Goal: Task Accomplishment & Management: Complete application form

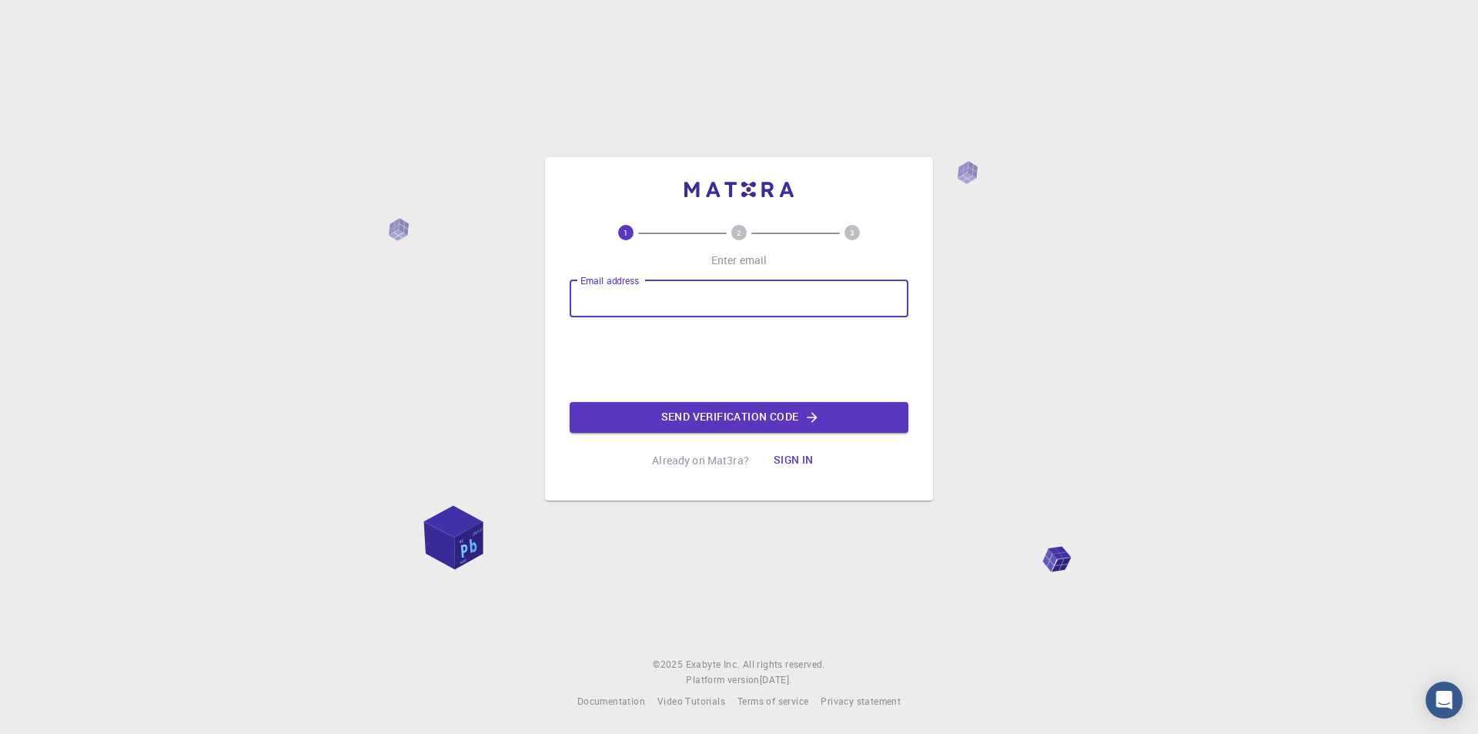
type input "[PERSON_NAME][EMAIL_ADDRESS][DOMAIN_NAME]"
click at [731, 420] on button "Send verification code" at bounding box center [739, 417] width 339 height 31
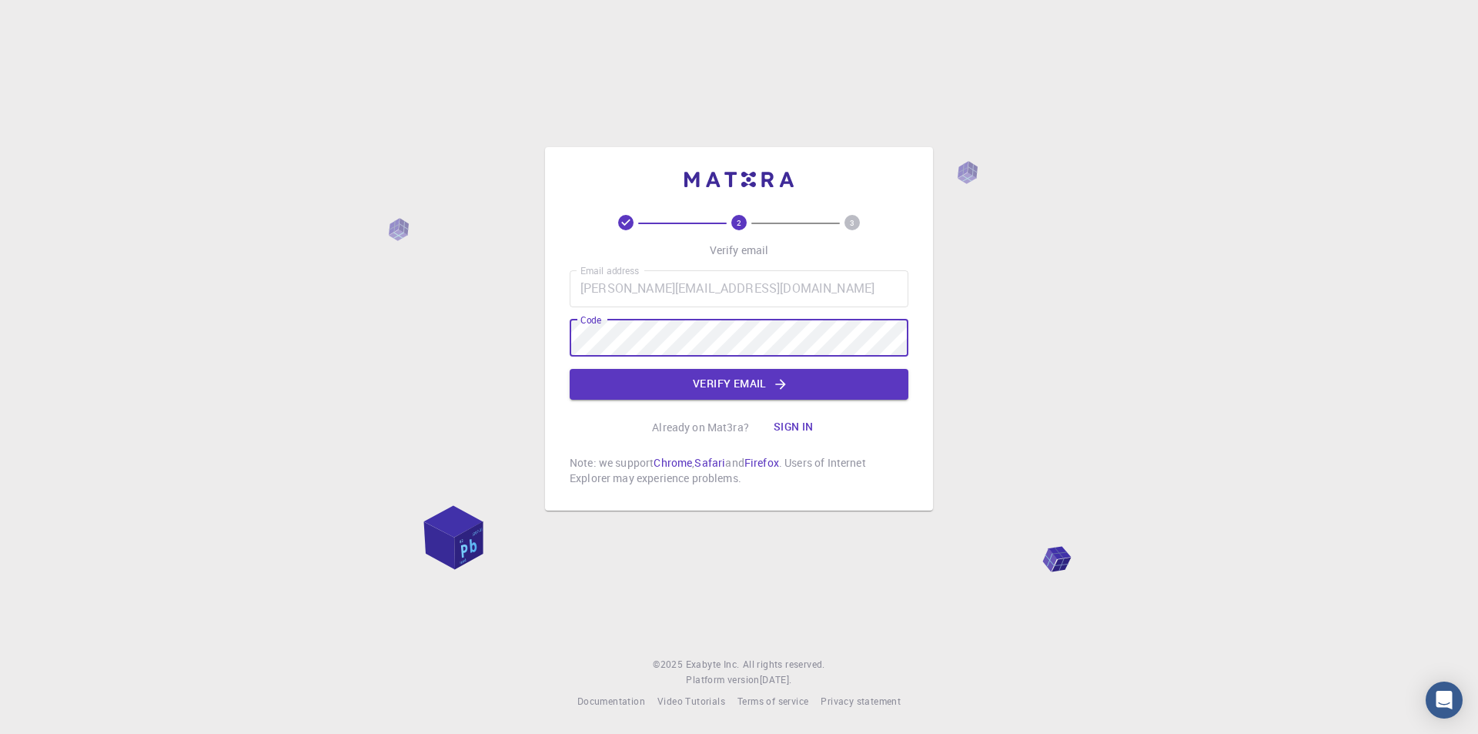
click at [760, 386] on button "Verify email" at bounding box center [739, 384] width 339 height 31
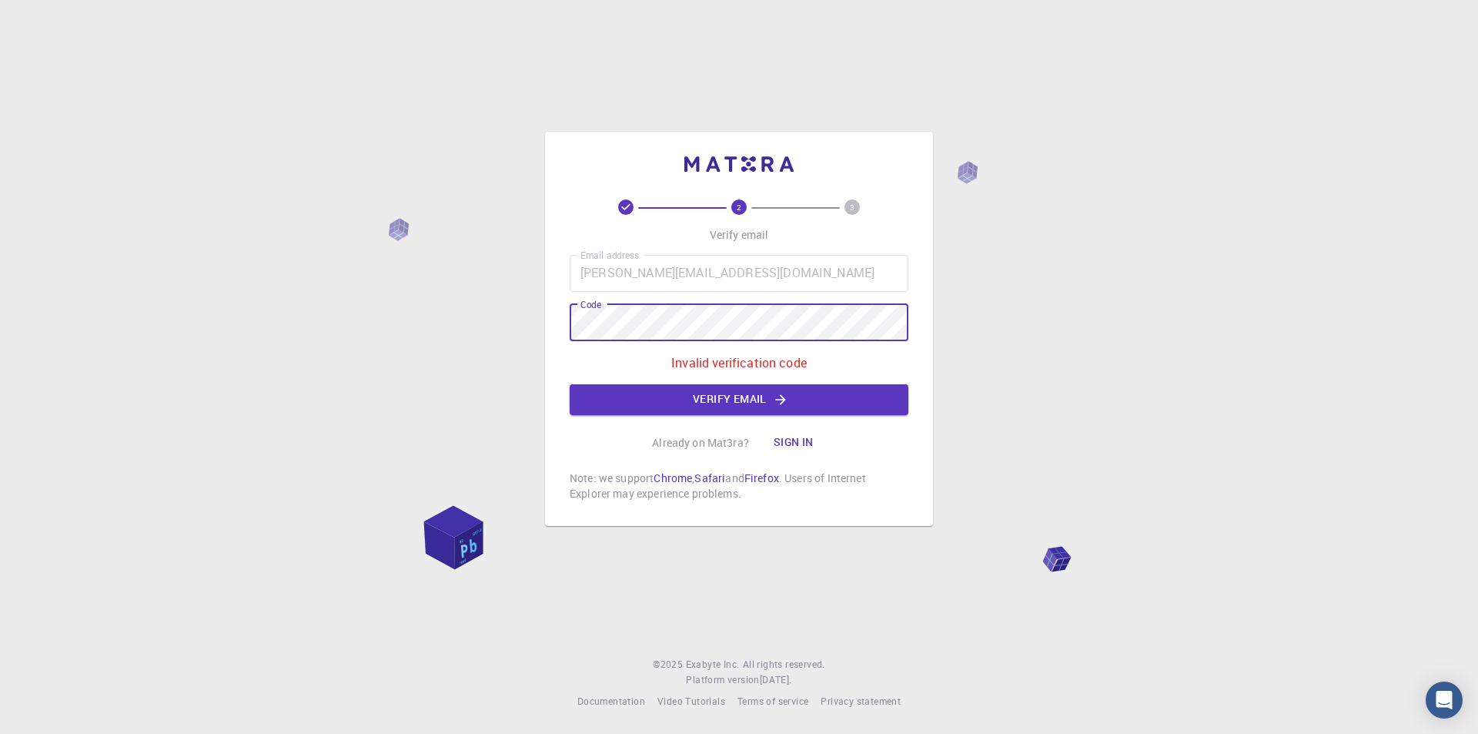
click at [431, 317] on div "2 3 Verify email Email address marcelo@comm-house.com Email address Code Code I…" at bounding box center [739, 367] width 1478 height 734
click at [420, 317] on div "2 3 Verify email Email address marcelo@comm-house.com Email address Code Code I…" at bounding box center [739, 367] width 1478 height 734
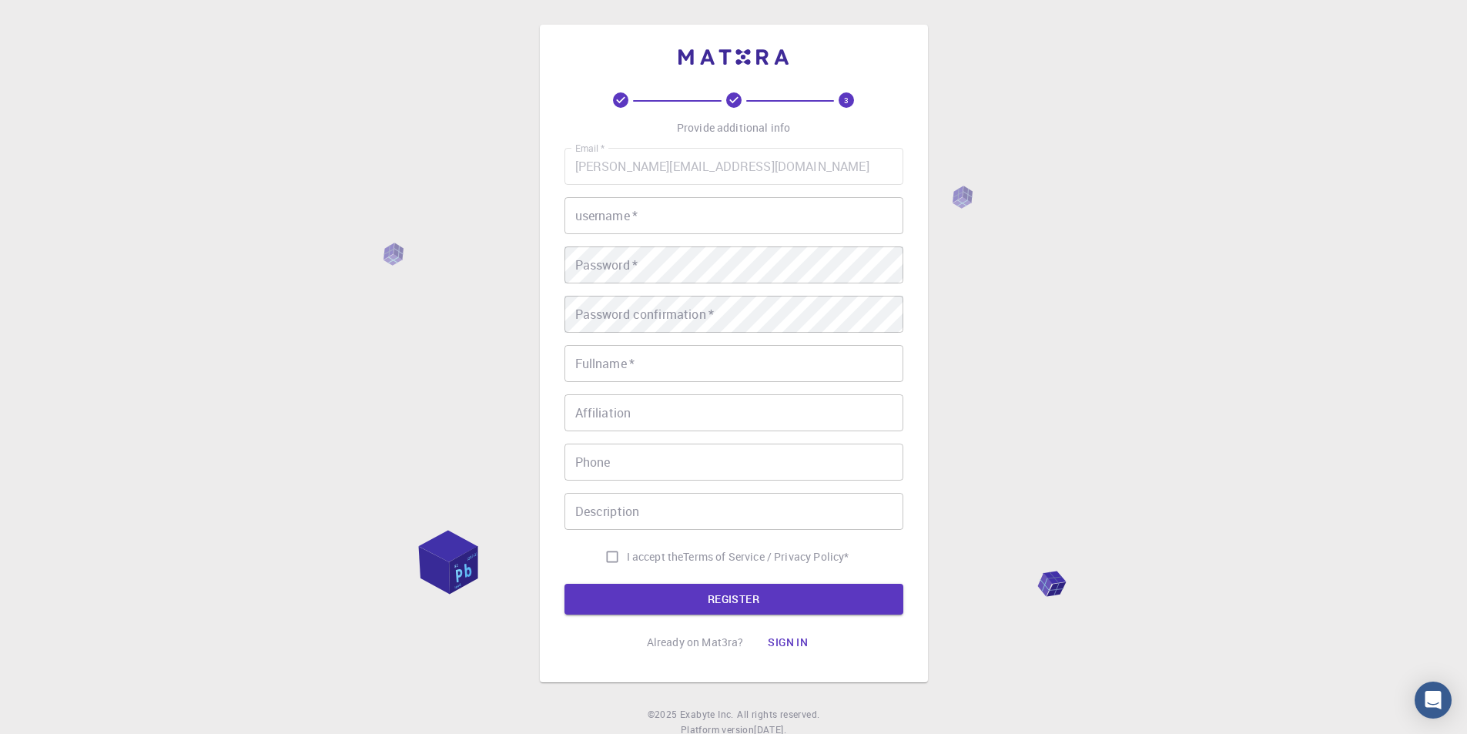
click at [725, 211] on input "username   *" at bounding box center [733, 215] width 339 height 37
type input "marcelo-chb"
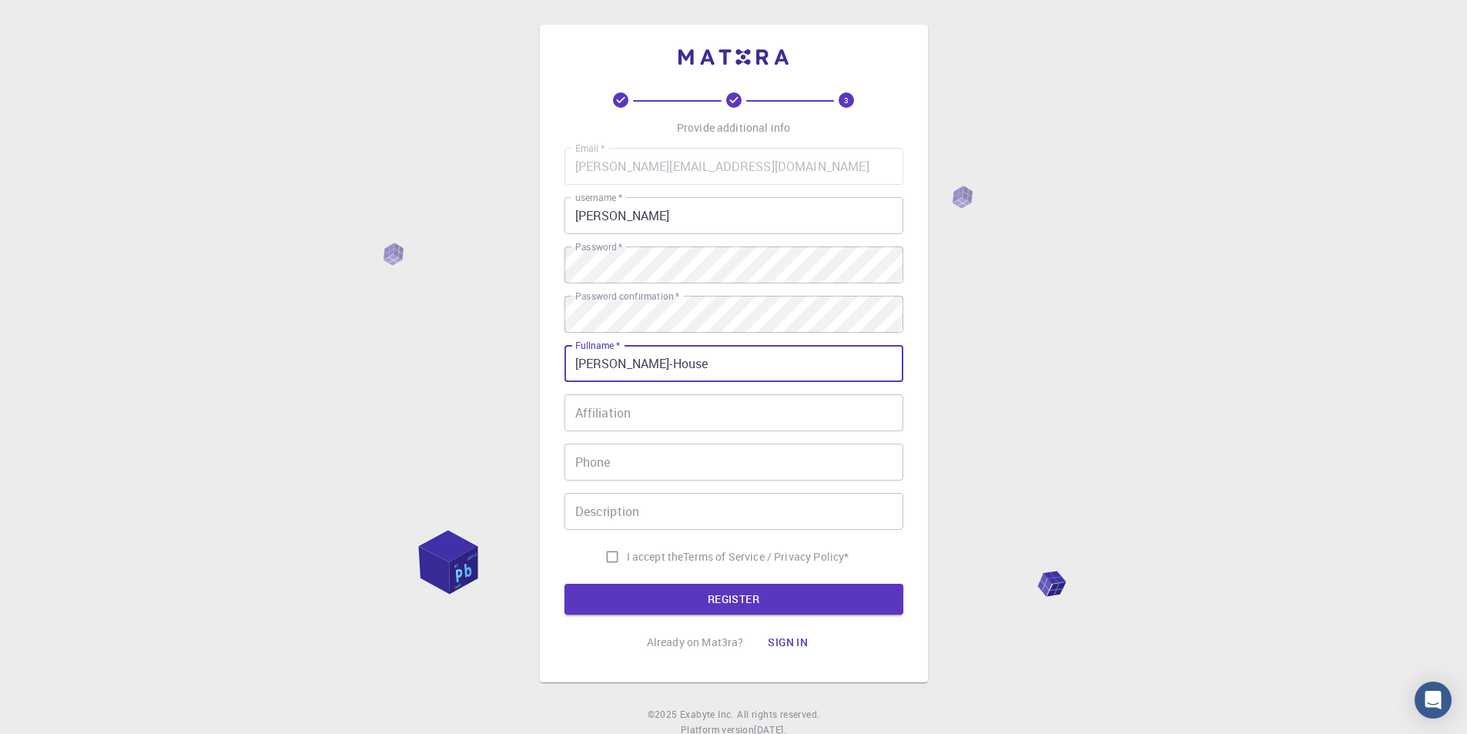
type input "[PERSON_NAME]-House"
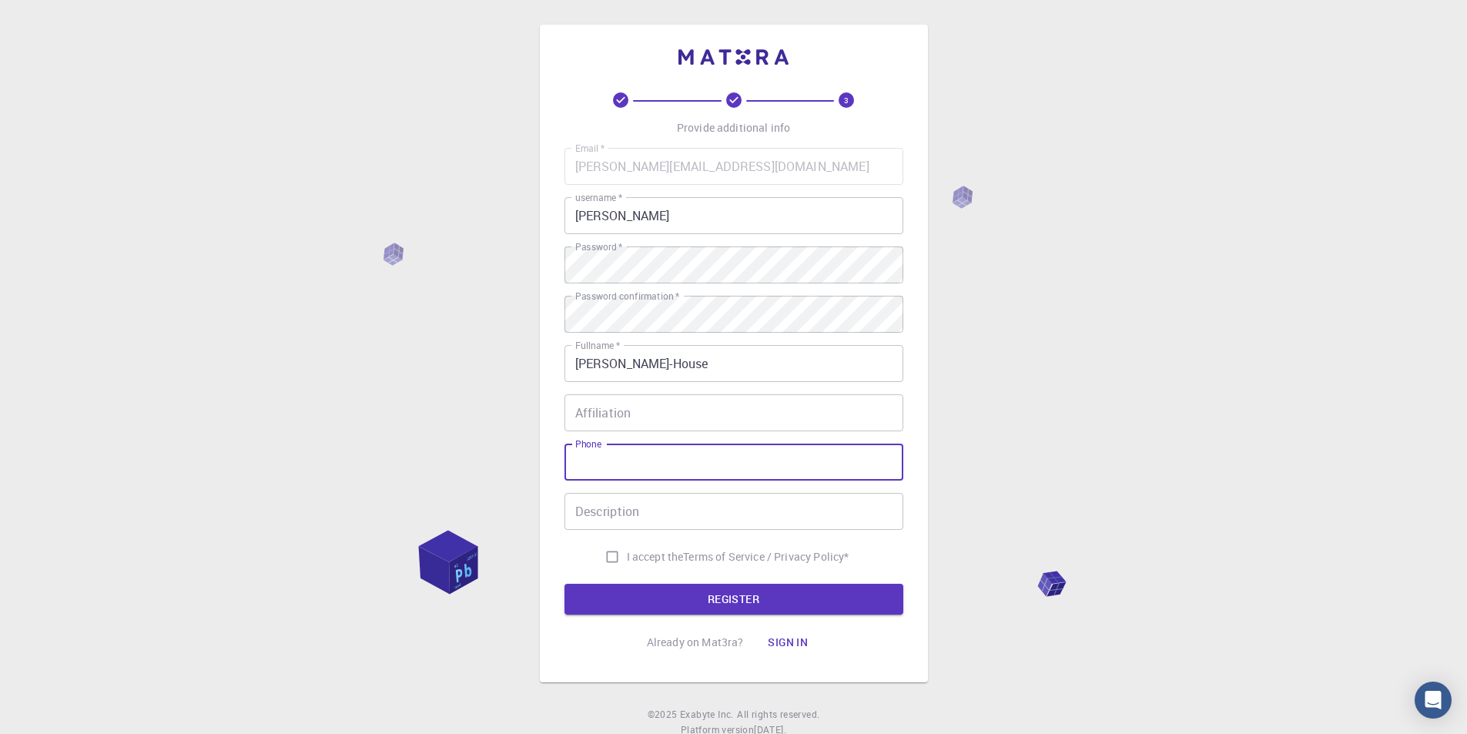
drag, startPoint x: 590, startPoint y: 567, endPoint x: 606, endPoint y: 565, distance: 16.3
click at [594, 567] on div "I accept the Terms of Service / Privacy Policy *" at bounding box center [733, 556] width 339 height 29
click at [606, 565] on input "I accept the Terms of Service / Privacy Policy *" at bounding box center [611, 556] width 29 height 29
checkbox input "true"
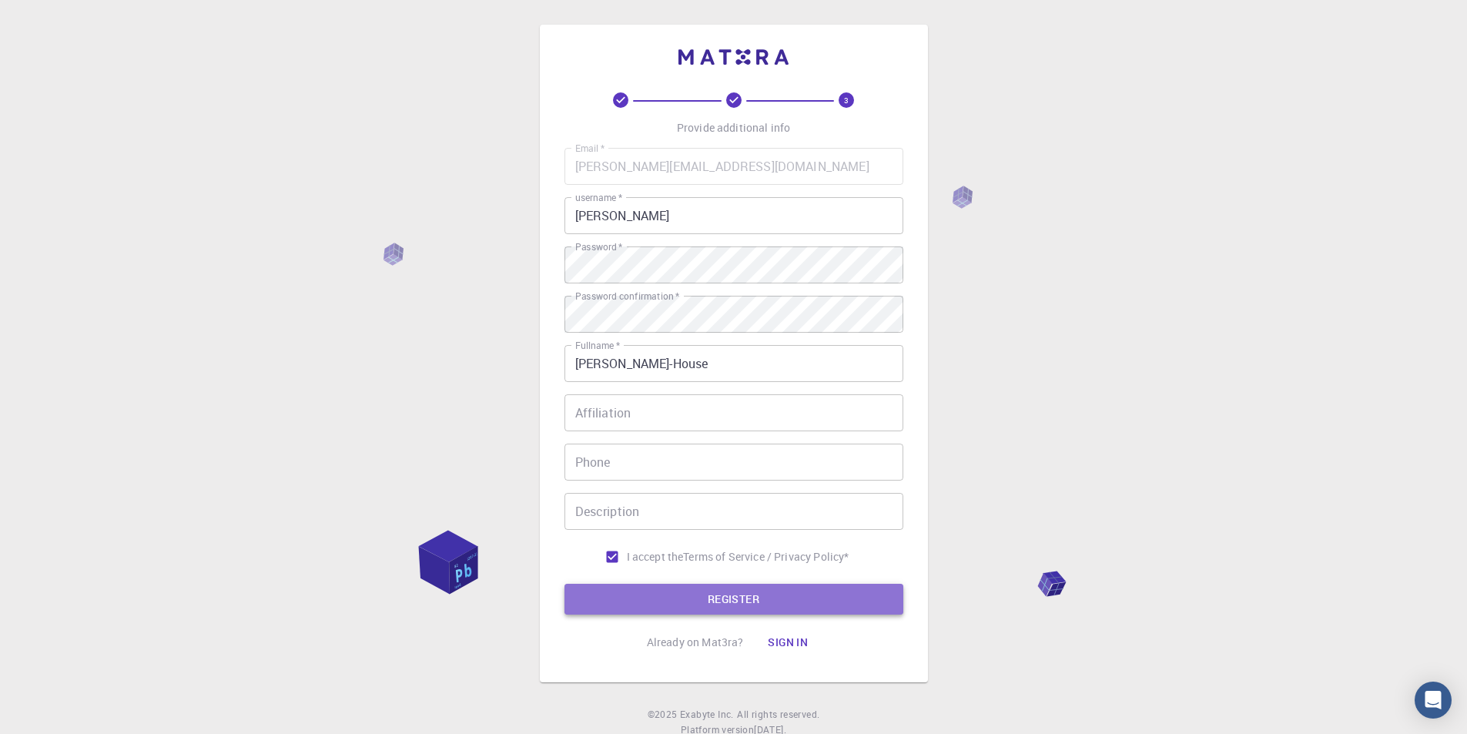
click at [731, 591] on button "REGISTER" at bounding box center [733, 599] width 339 height 31
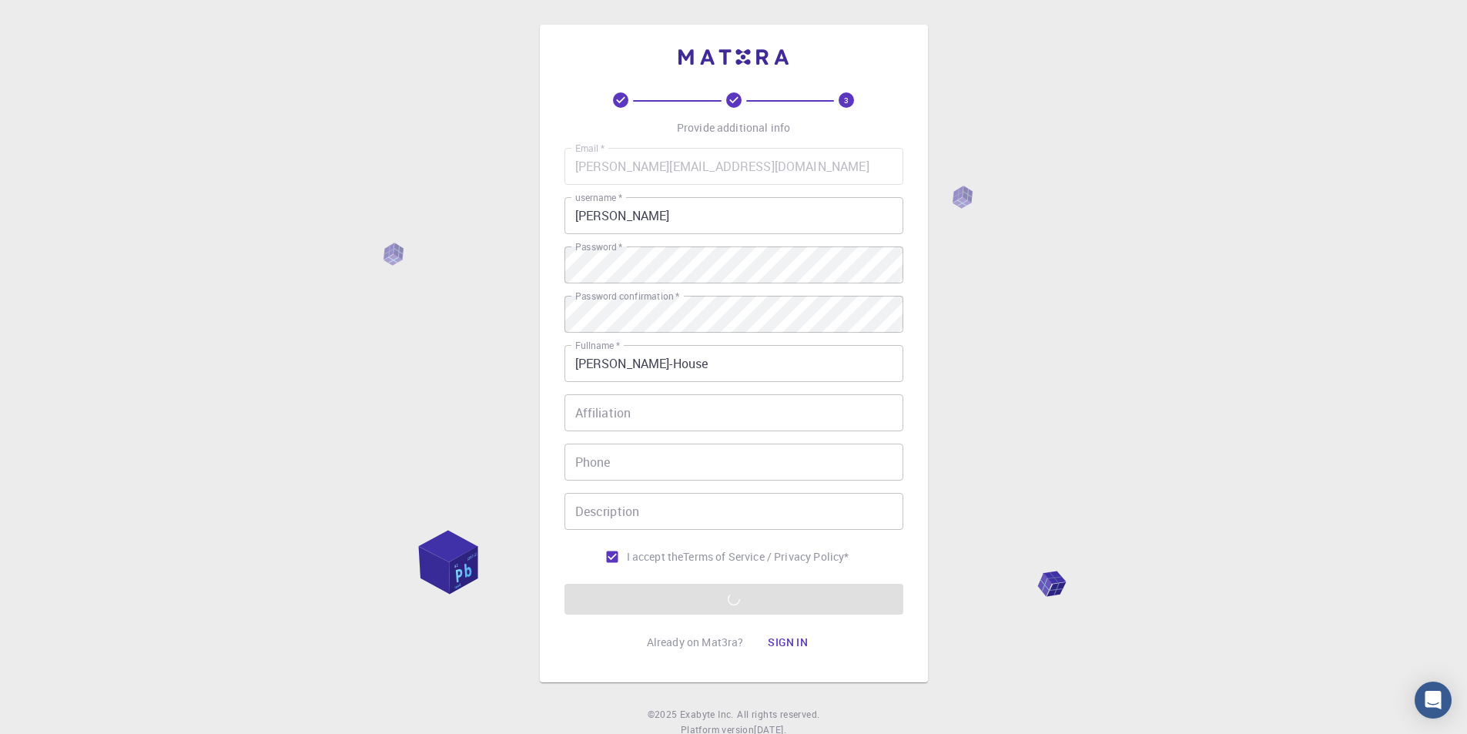
click at [1380, 378] on div "3 Provide additional info Email   * marcelo@comm-house.com Email   * username  …" at bounding box center [733, 392] width 1467 height 784
drag, startPoint x: 457, startPoint y: 564, endPoint x: 376, endPoint y: 330, distance: 247.4
click at [376, 330] on div "3 Provide additional info Email   * marcelo@comm-house.com Email   * username  …" at bounding box center [733, 392] width 1467 height 784
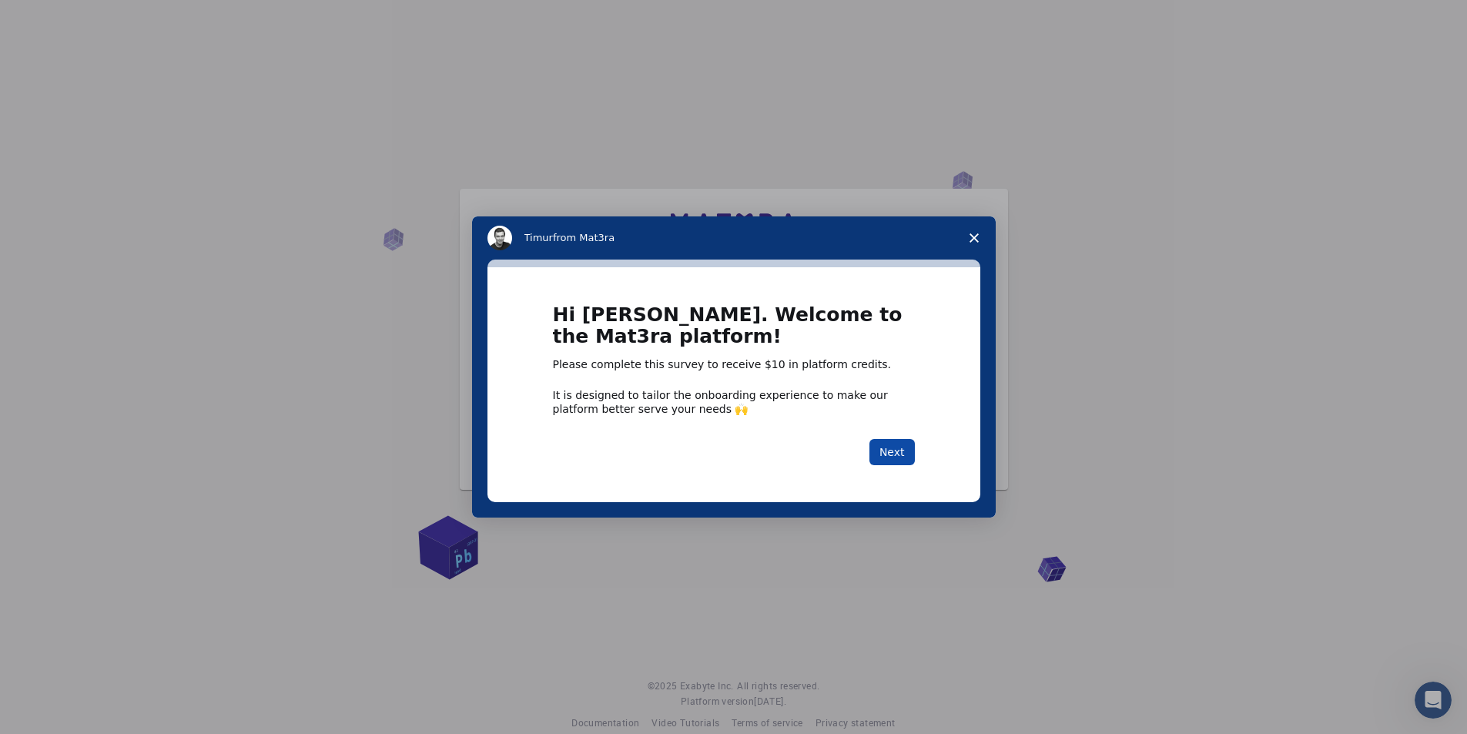
click at [888, 450] on button "Next" at bounding box center [891, 452] width 45 height 26
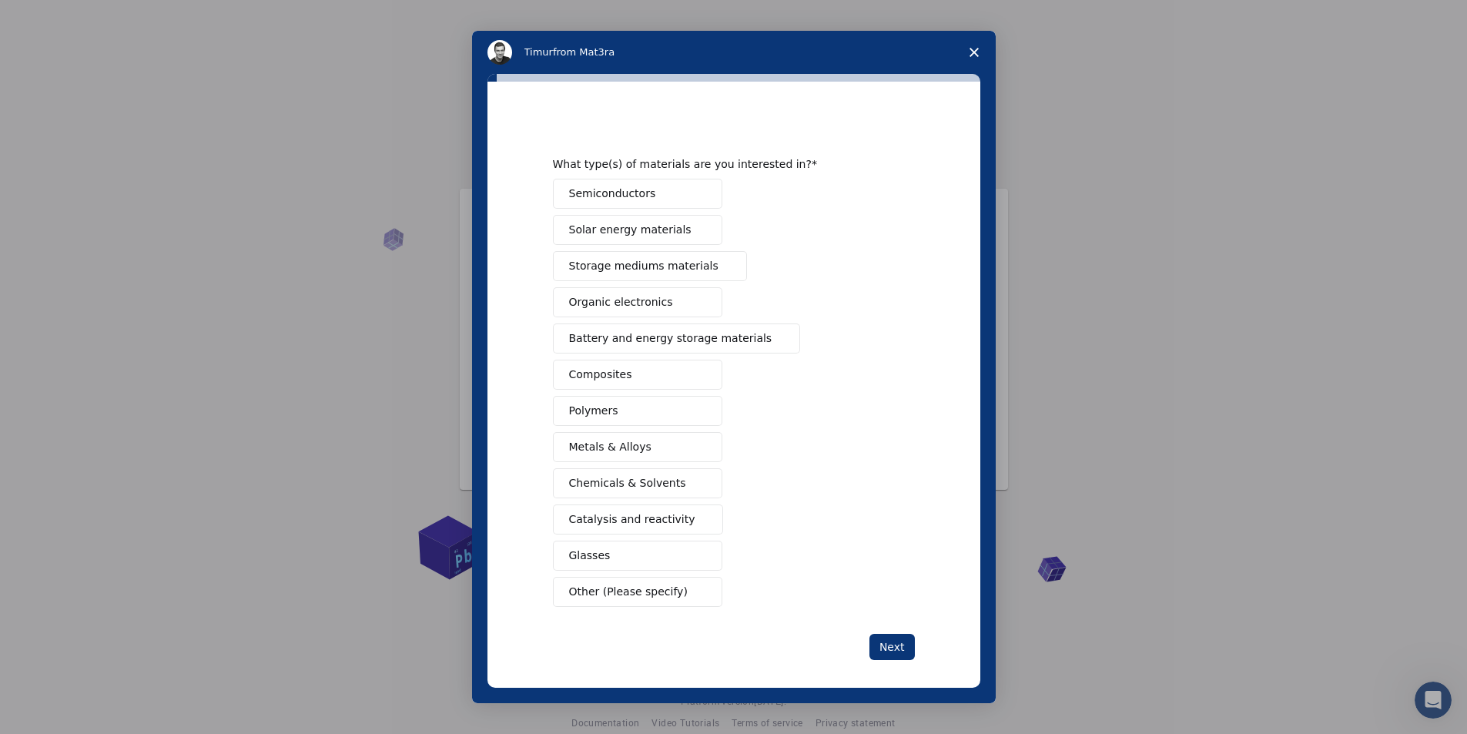
click at [618, 595] on span "Other (Please specify)" at bounding box center [628, 592] width 119 height 16
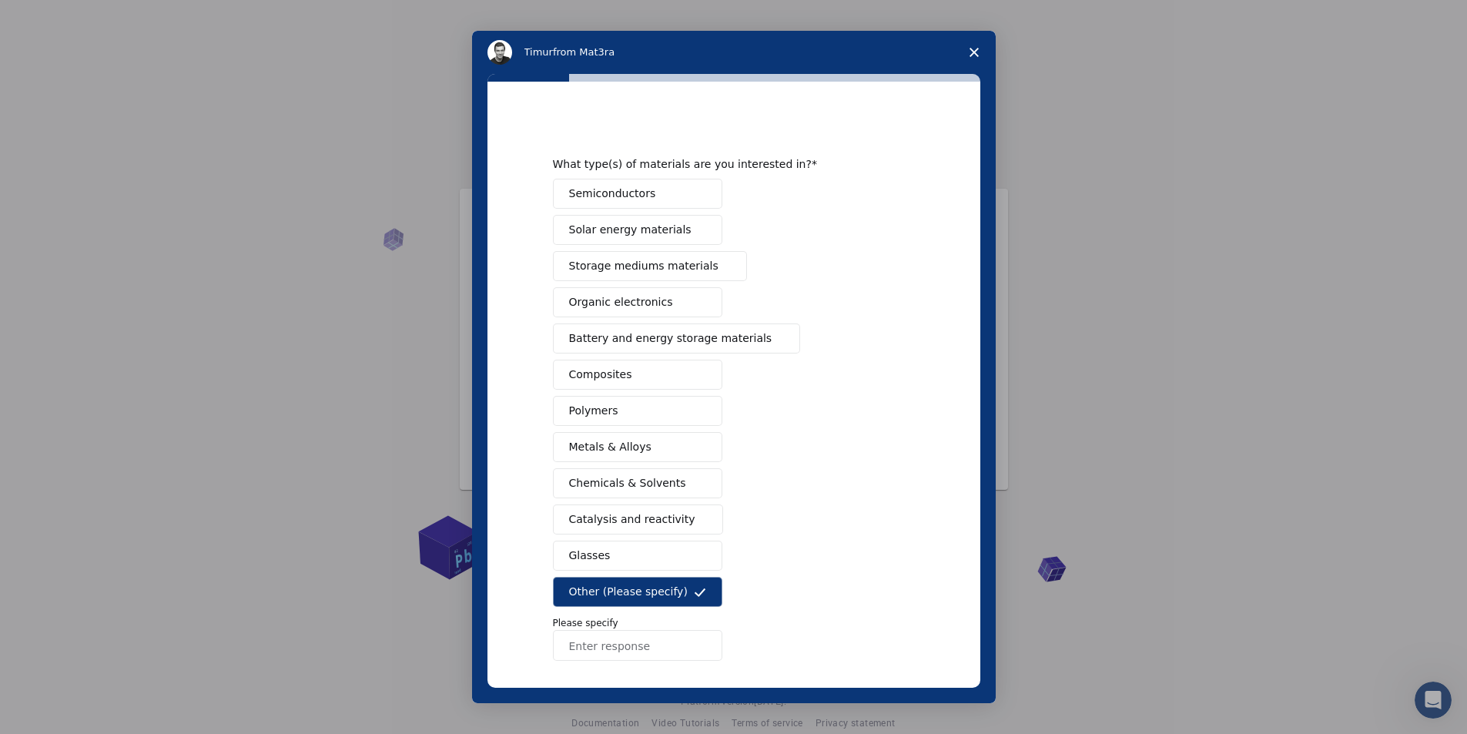
drag, startPoint x: 614, startPoint y: 636, endPoint x: 600, endPoint y: 651, distance: 21.2
click at [603, 648] on input "Enter response" at bounding box center [637, 645] width 169 height 31
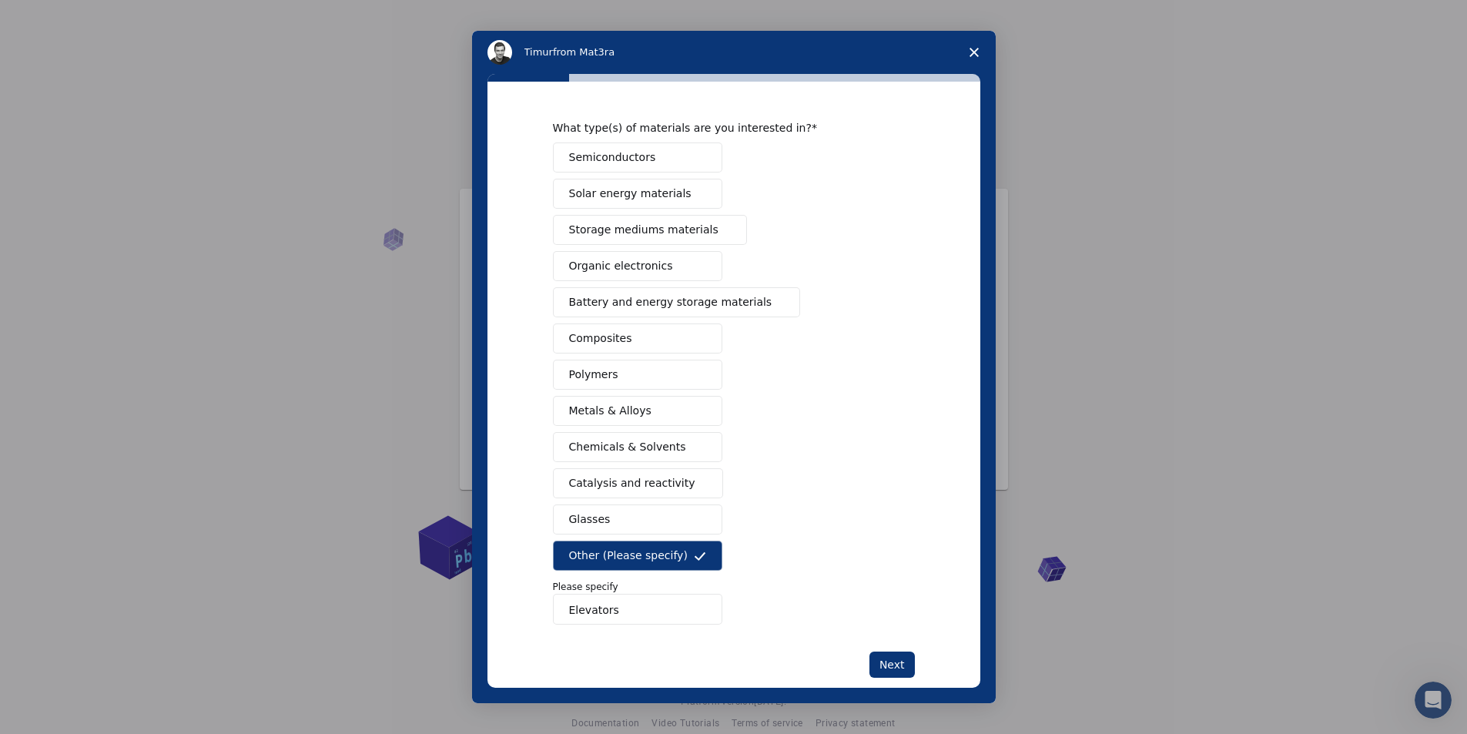
scroll to position [63, 0]
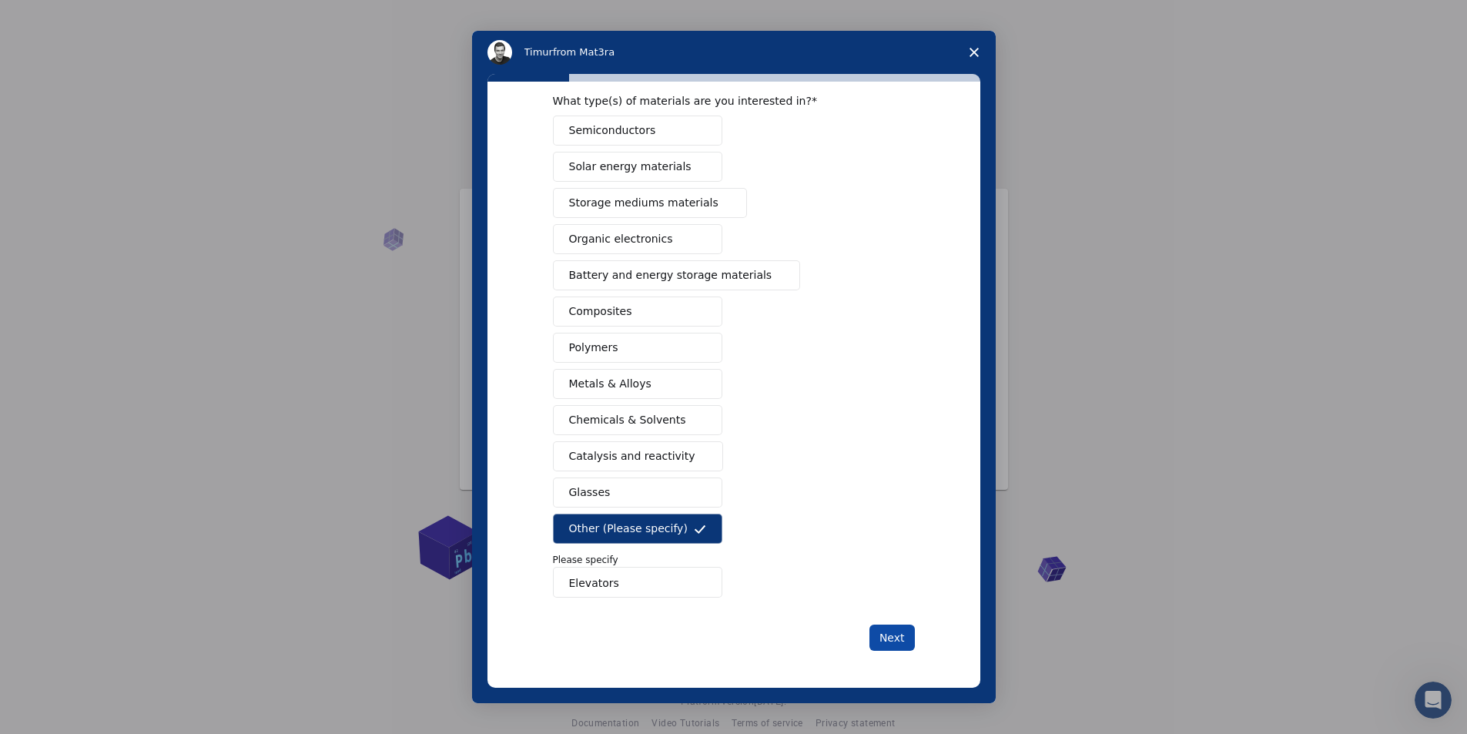
type input "Elevators"
click at [895, 631] on button "Next" at bounding box center [891, 637] width 45 height 26
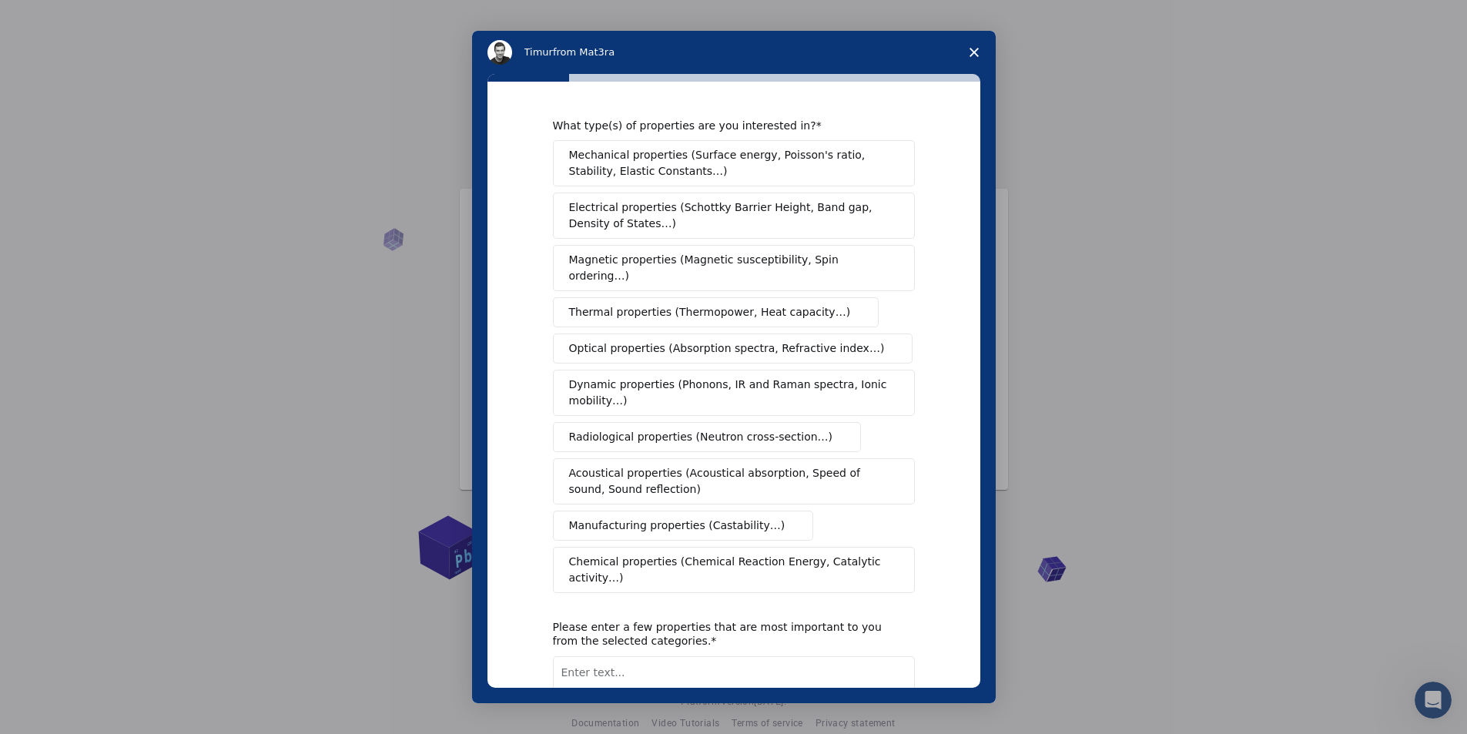
click at [758, 158] on span "Mechanical properties (Surface energy, Poisson's ratio, Stability, Elastic Cons…" at bounding box center [729, 163] width 321 height 32
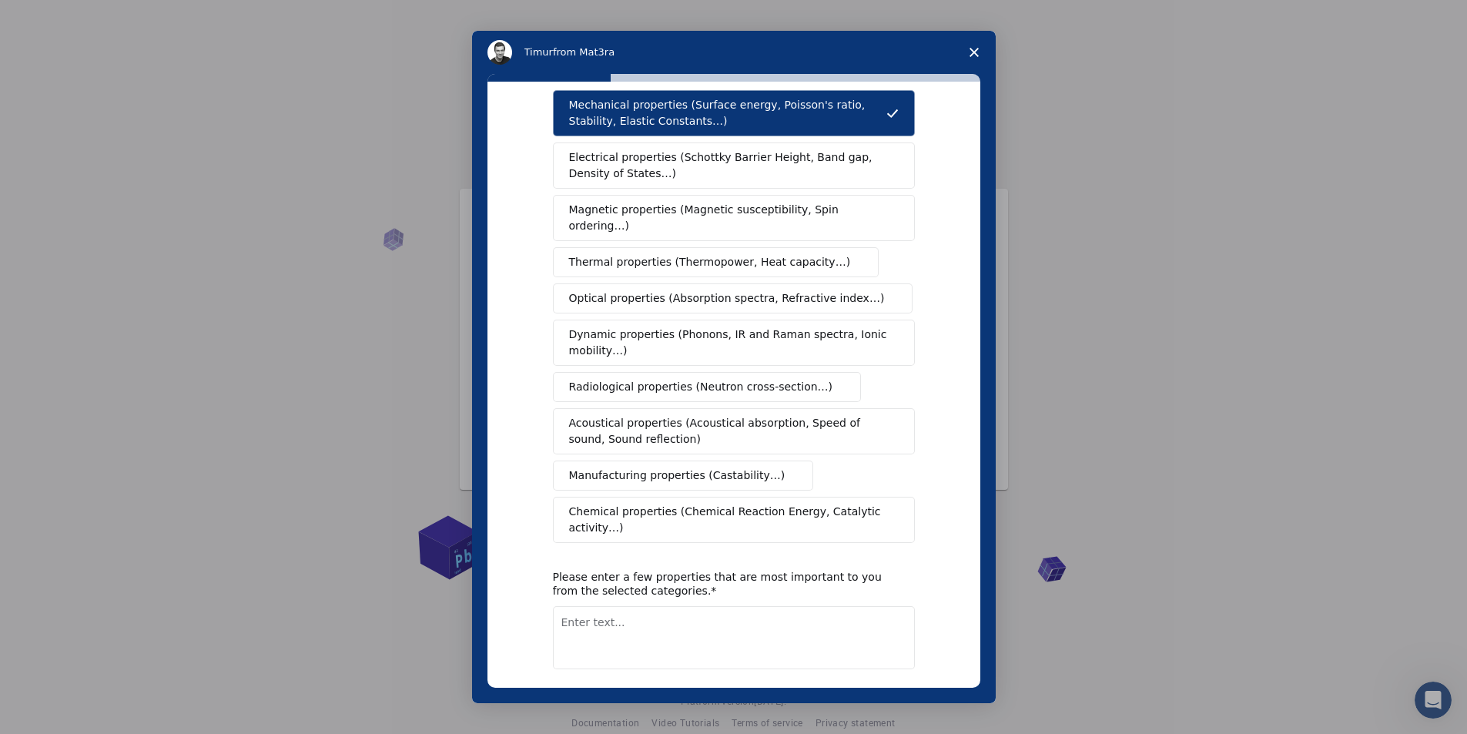
scroll to position [89, 0]
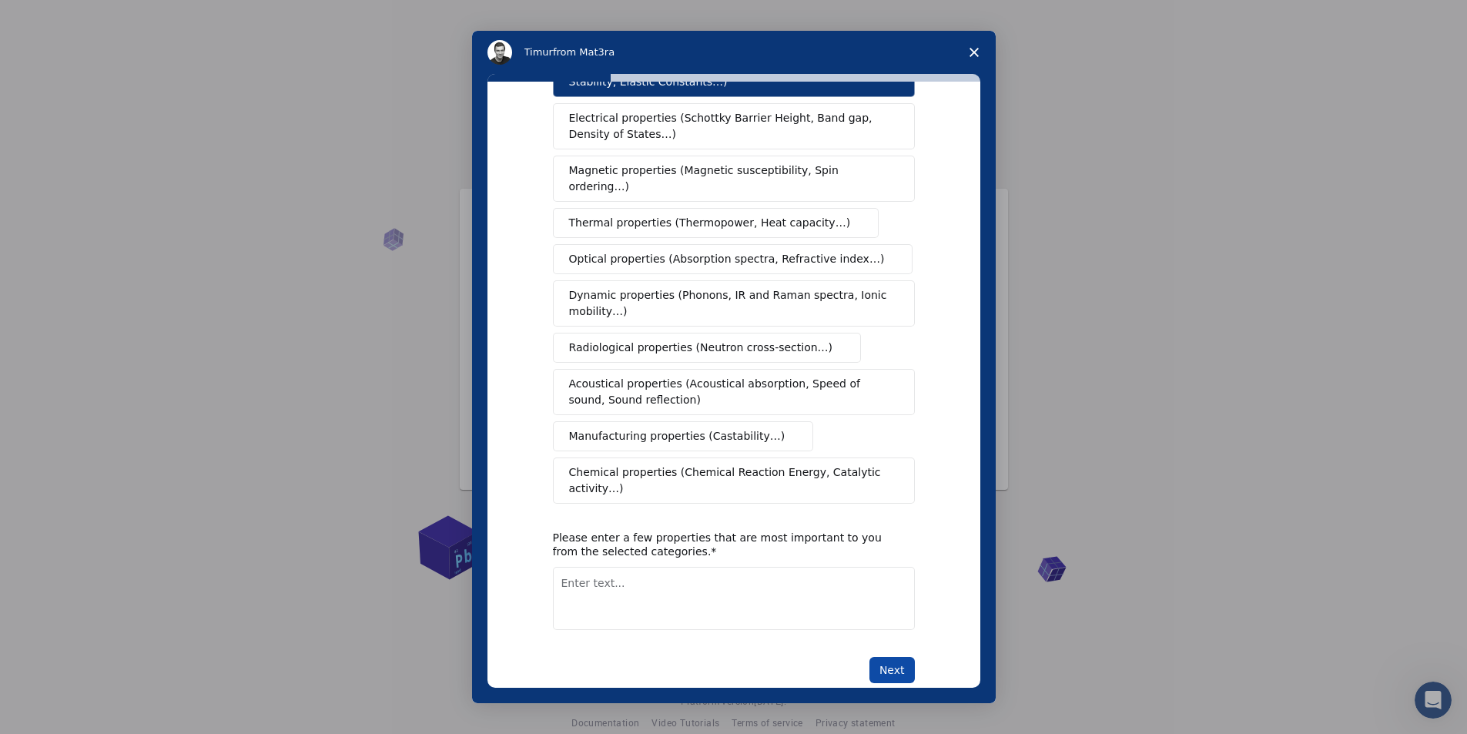
click at [887, 657] on button "Next" at bounding box center [891, 670] width 45 height 26
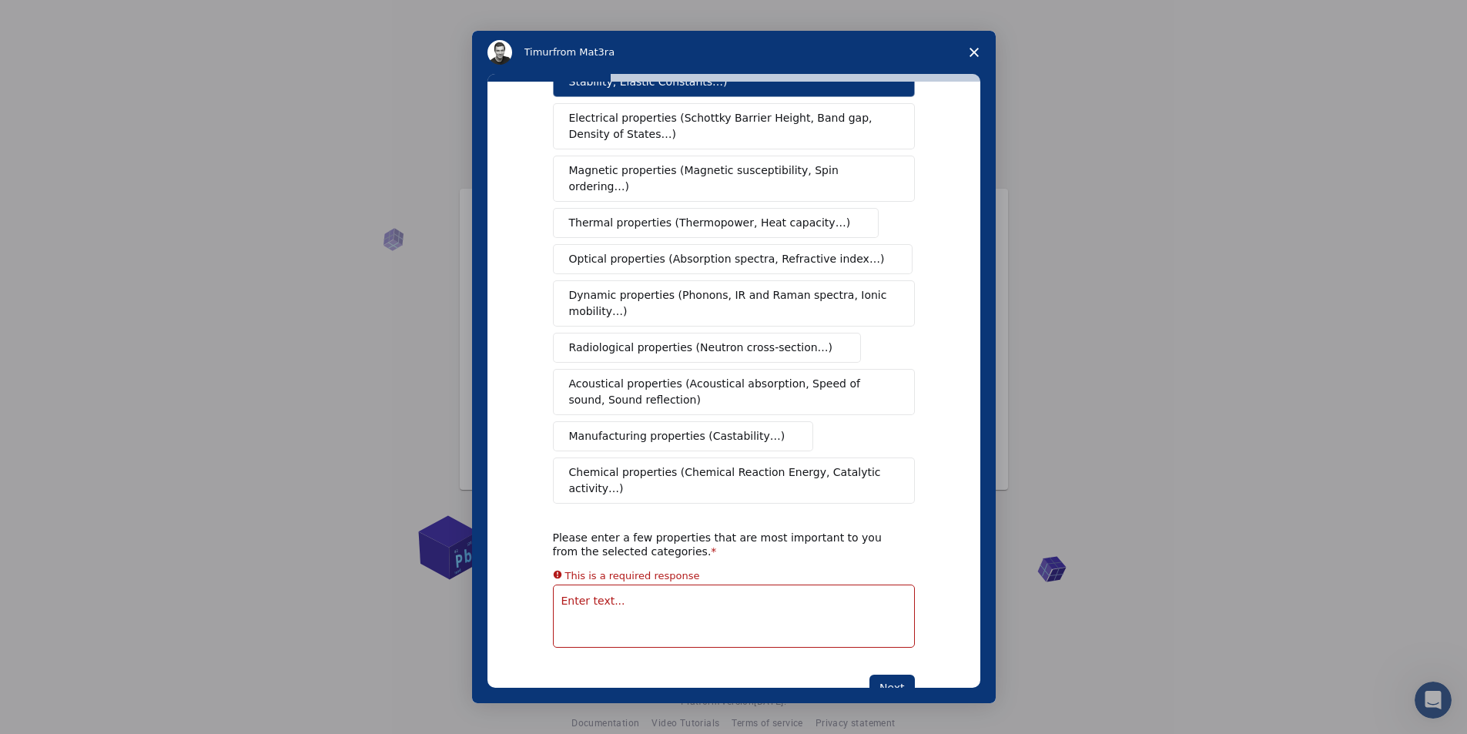
click at [780, 599] on div "What type(s) of properties are you interested in? Mechanical properties (Surfac…" at bounding box center [734, 364] width 362 height 671
click at [684, 567] on textarea "To enrich screen reader interactions, please activate Accessibility in Grammarl…" at bounding box center [734, 598] width 362 height 63
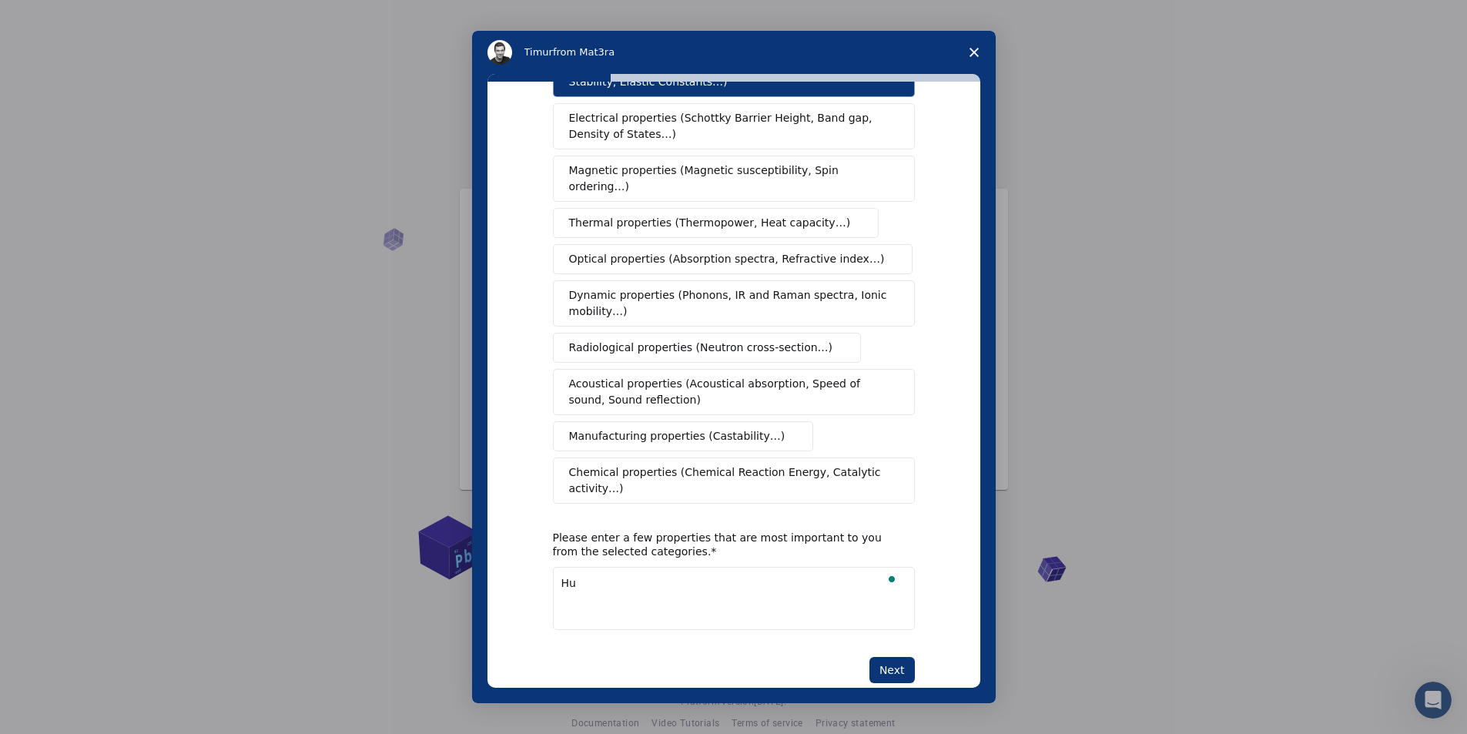
type textarea "H"
type textarea "Passenger and freight elevators"
click at [886, 657] on button "Next" at bounding box center [891, 670] width 45 height 26
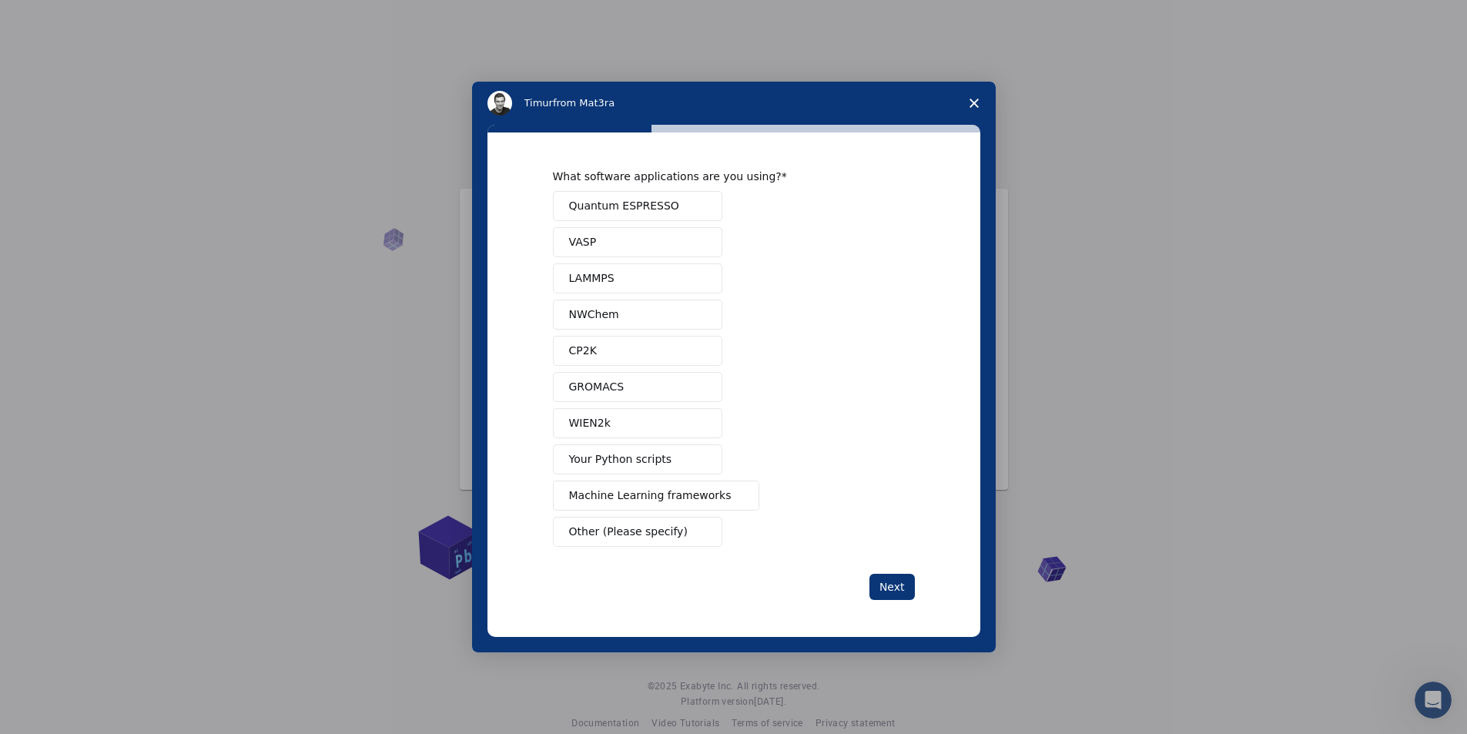
scroll to position [0, 0]
click at [638, 537] on span "Other (Please specify)" at bounding box center [628, 532] width 119 height 16
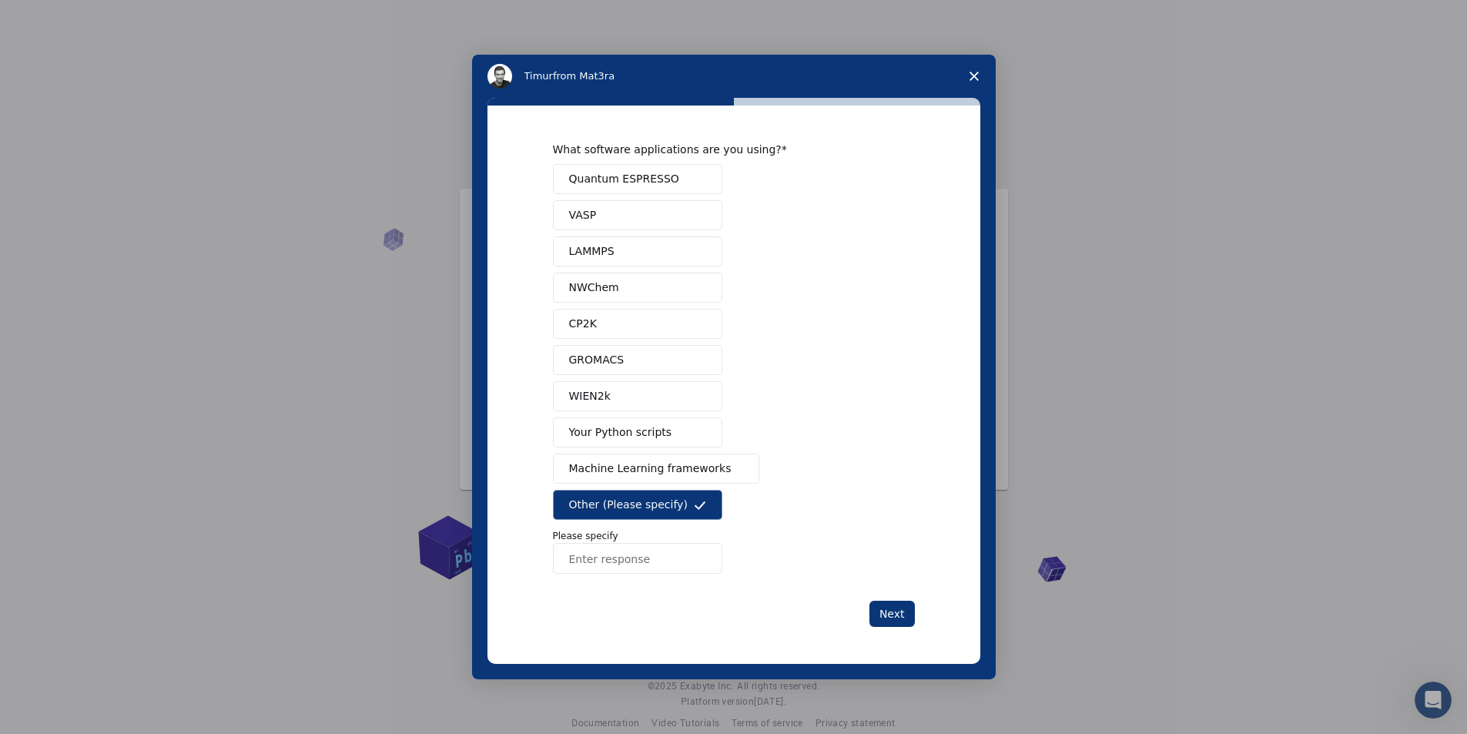
click at [630, 566] on input "Enter response" at bounding box center [637, 558] width 169 height 31
type input "none"
click at [891, 610] on button "Next" at bounding box center [891, 613] width 45 height 26
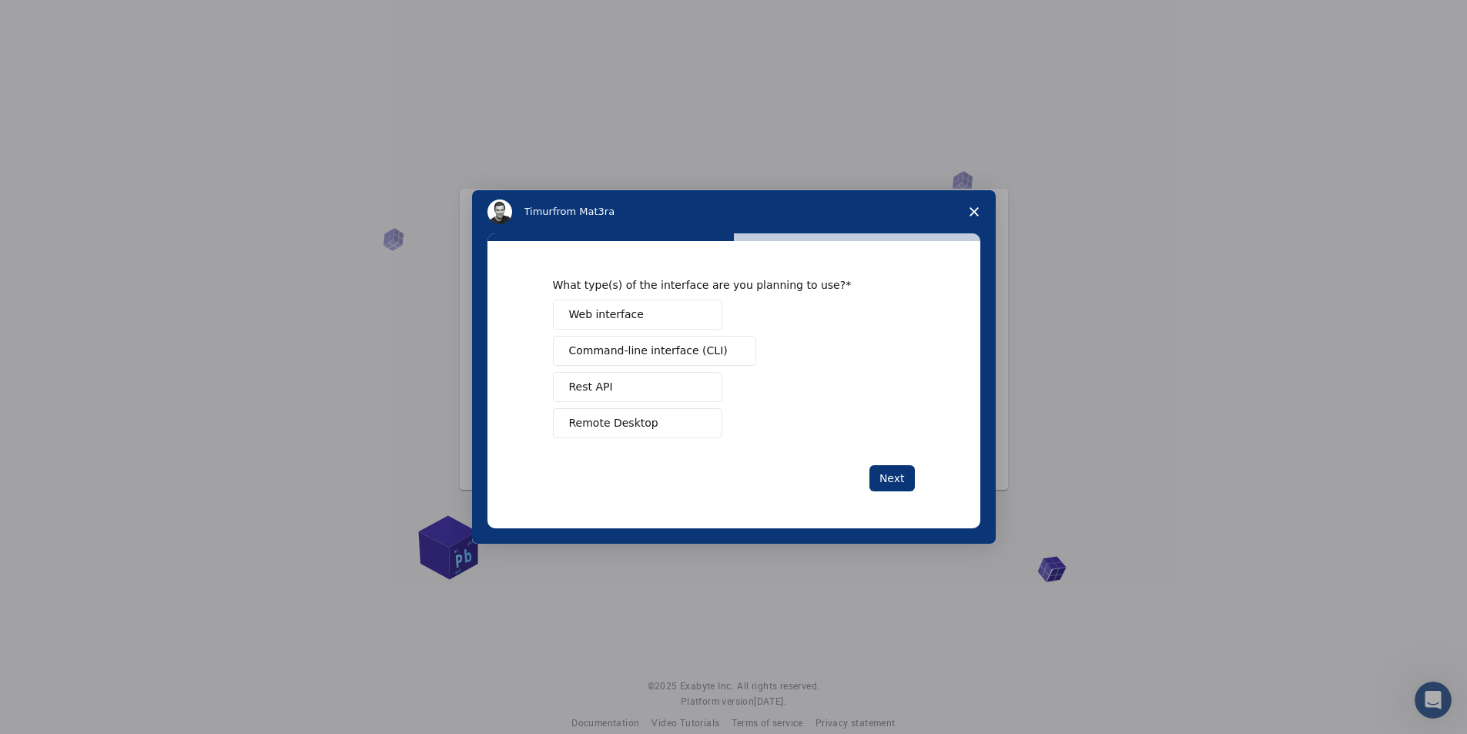
click at [626, 309] on span "Web interface" at bounding box center [606, 314] width 75 height 16
click at [893, 478] on button "Next" at bounding box center [891, 478] width 45 height 26
click at [595, 386] on span "Teach" at bounding box center [584, 387] width 31 height 16
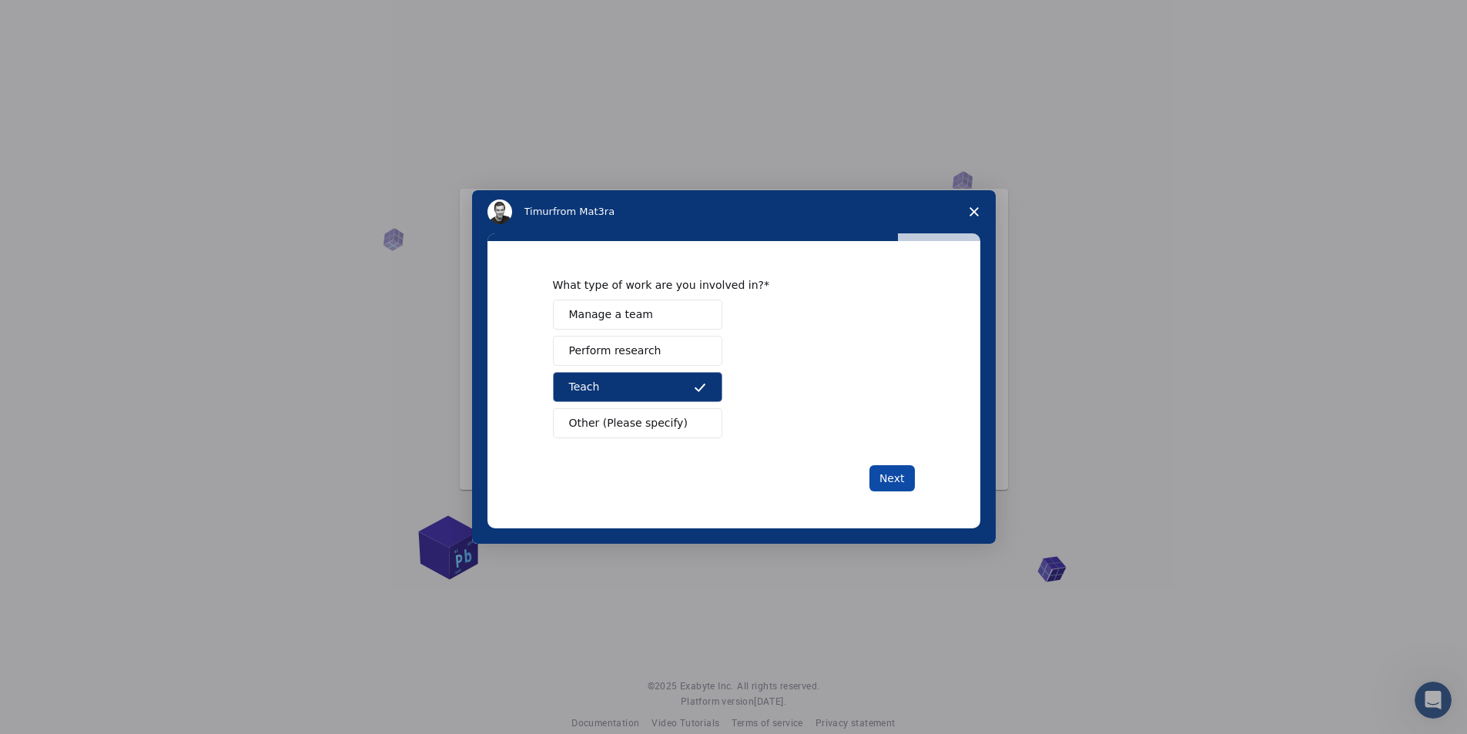
click at [902, 475] on button "Next" at bounding box center [891, 478] width 45 height 26
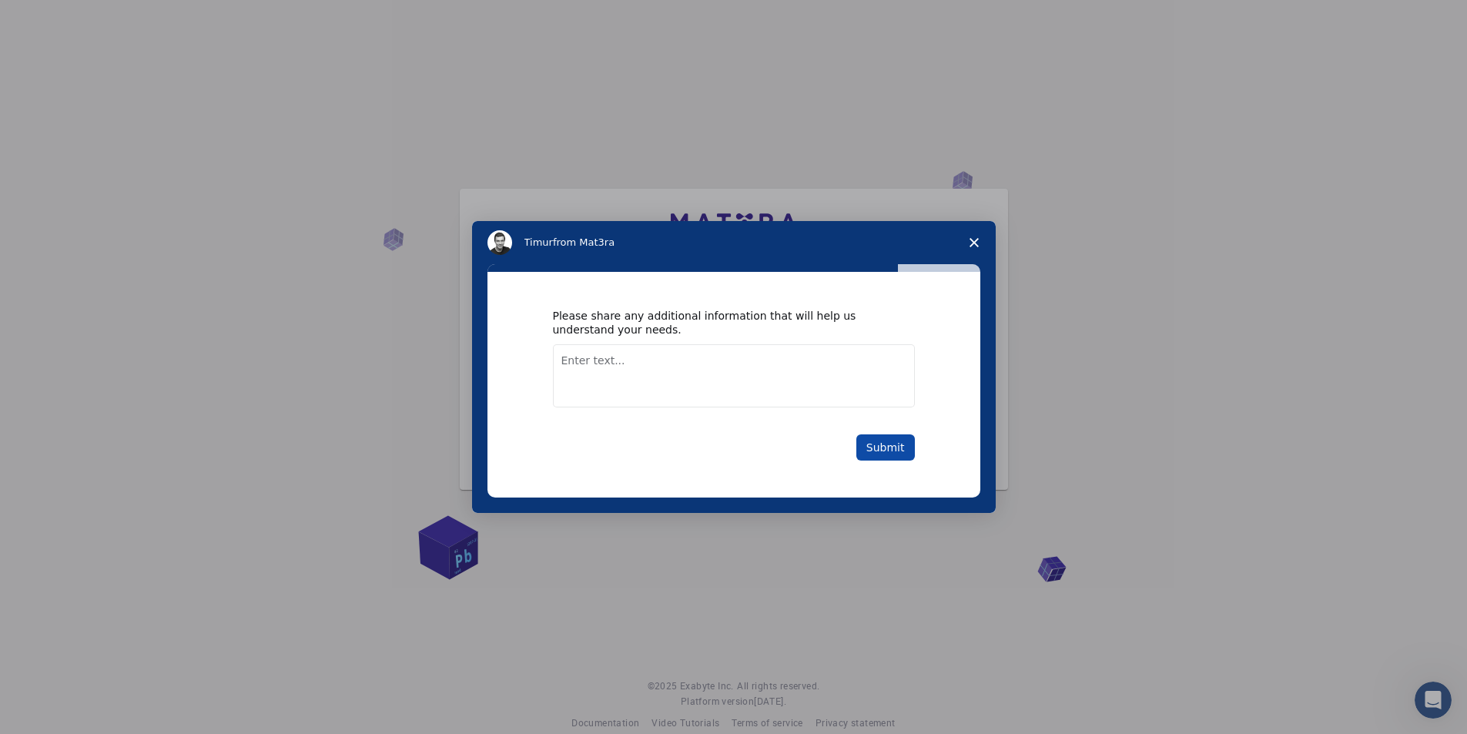
click at [890, 449] on button "Submit" at bounding box center [885, 447] width 59 height 26
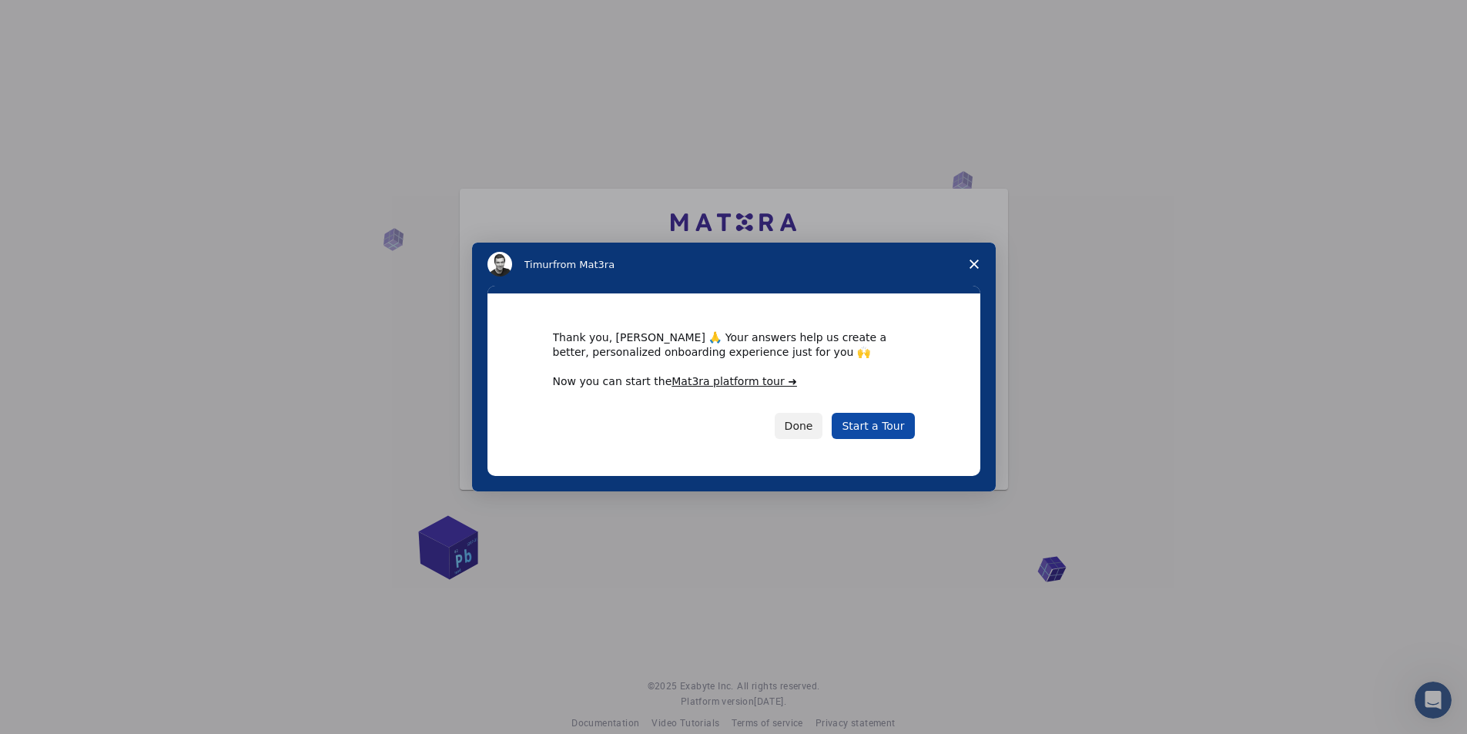
click at [880, 428] on link "Start a Tour" at bounding box center [872, 426] width 82 height 26
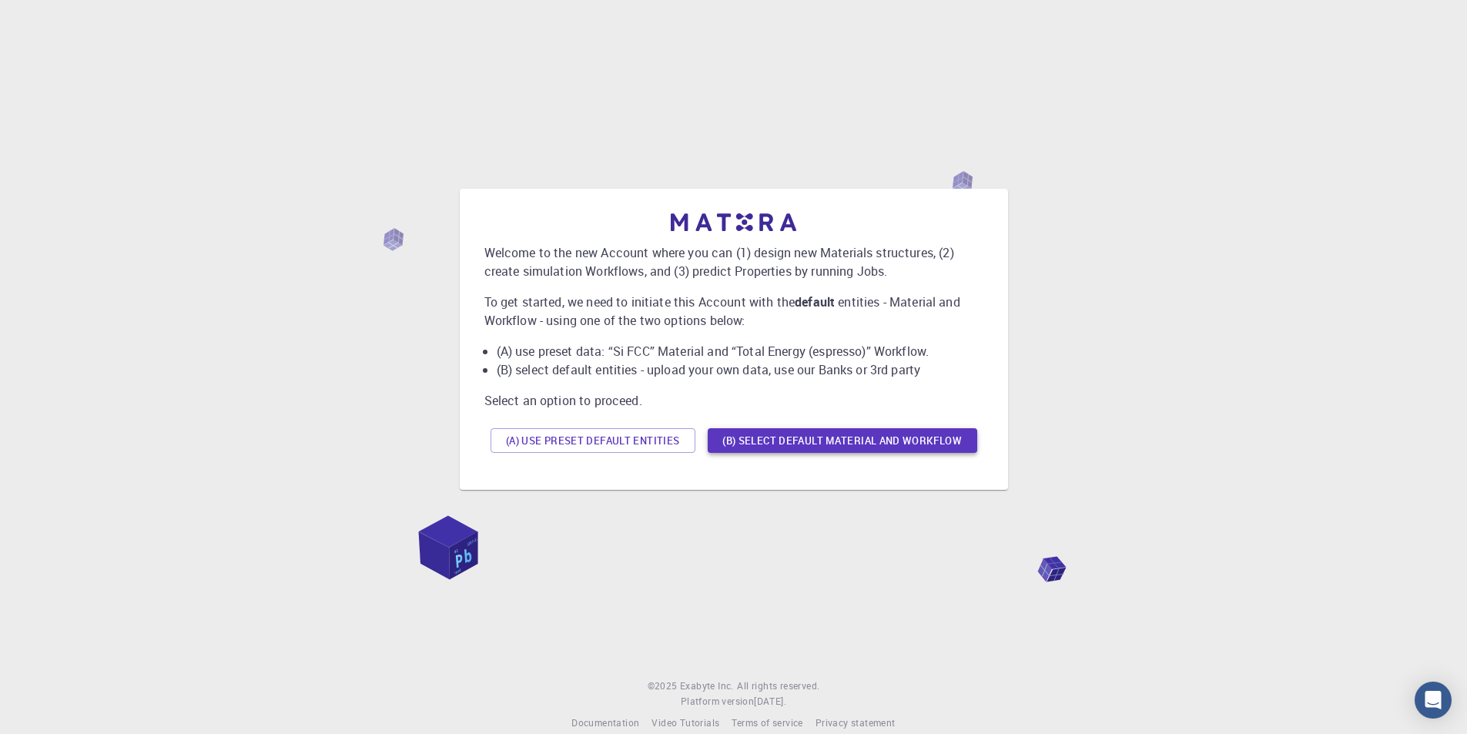
click at [825, 441] on button "(B) Select default material and workflow" at bounding box center [842, 440] width 269 height 25
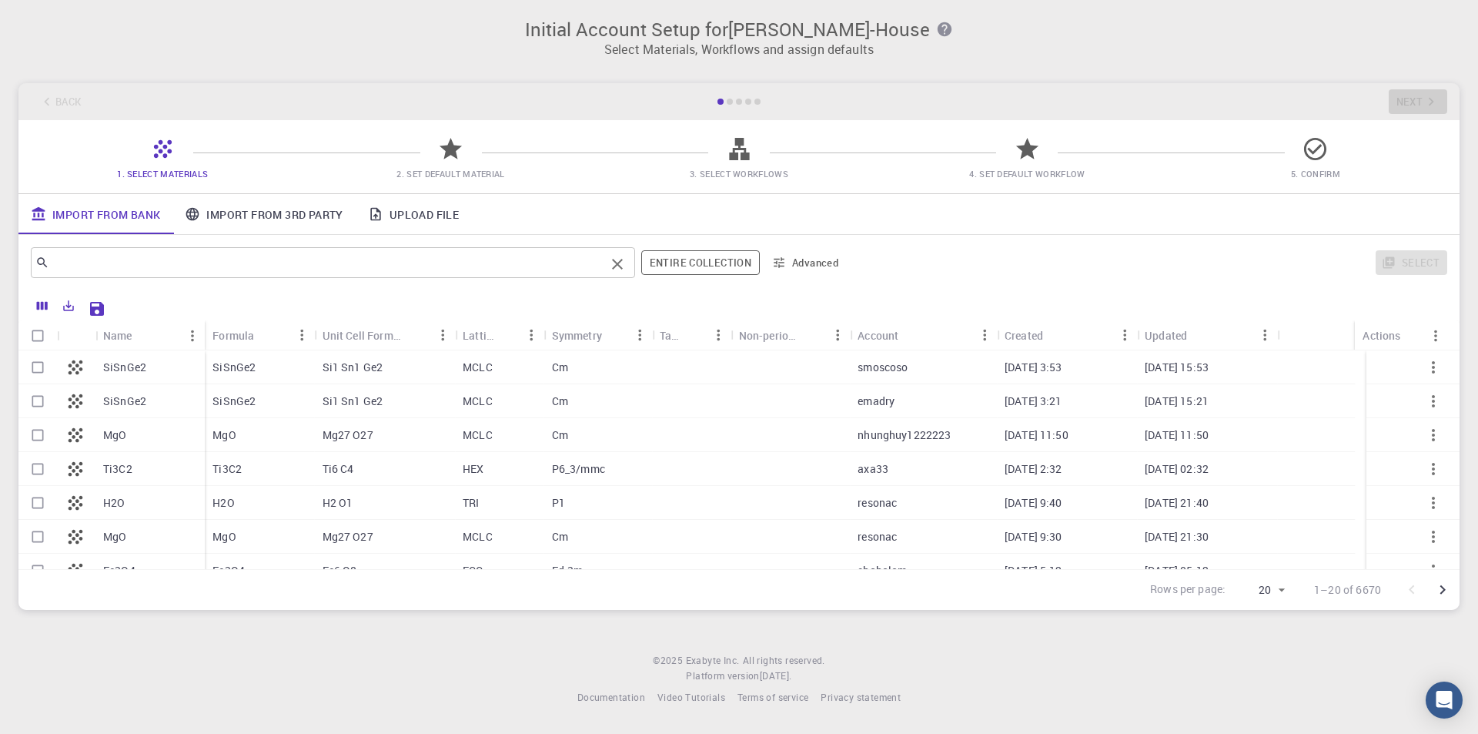
click at [225, 256] on input "text" at bounding box center [327, 263] width 556 height 22
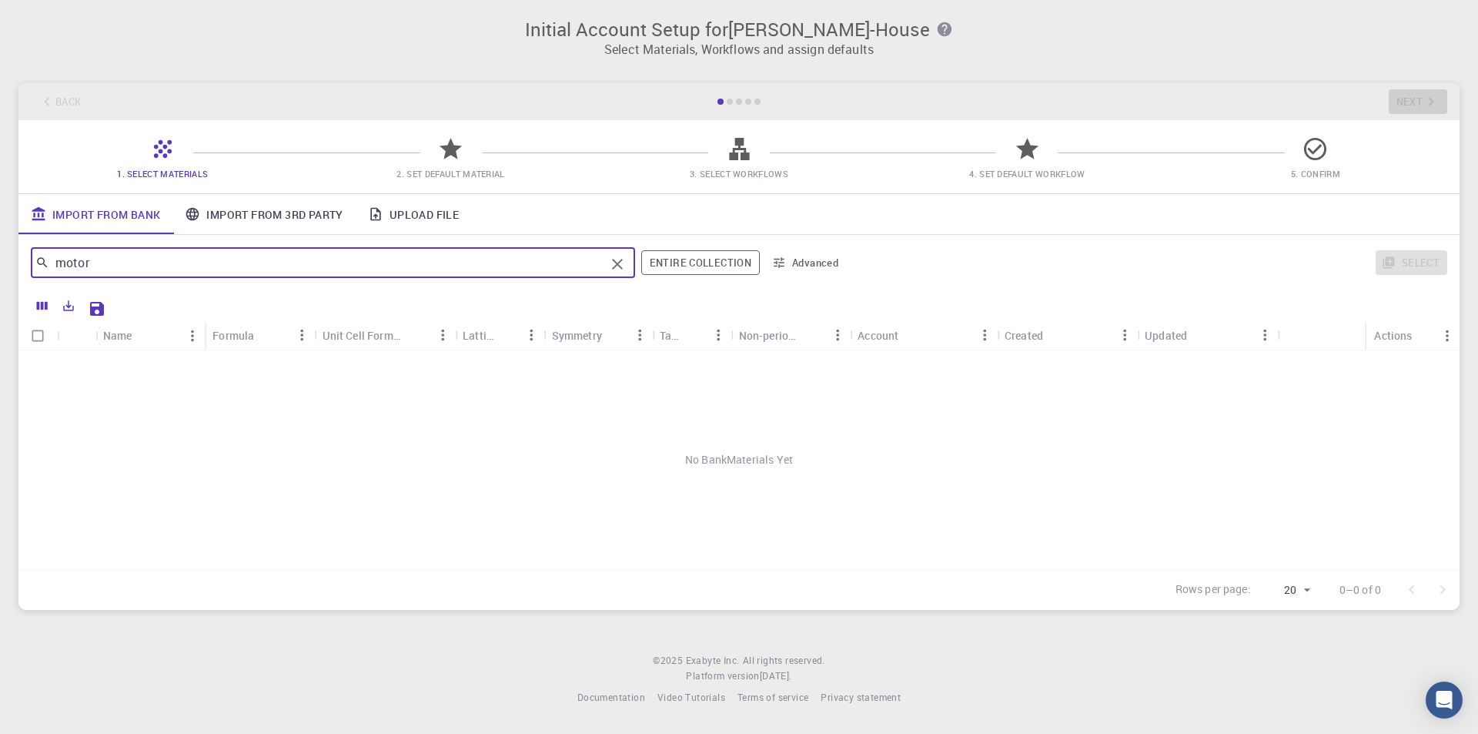
drag, startPoint x: 99, startPoint y: 269, endPoint x: 15, endPoint y: 273, distance: 83.3
click at [15, 273] on div "Initial Account Setup for [PERSON_NAME]-House Select Materials, Workflows and a…" at bounding box center [739, 314] width 1478 height 628
type input "steel"
click at [258, 216] on link "Import From 3rd Party" at bounding box center [263, 214] width 182 height 40
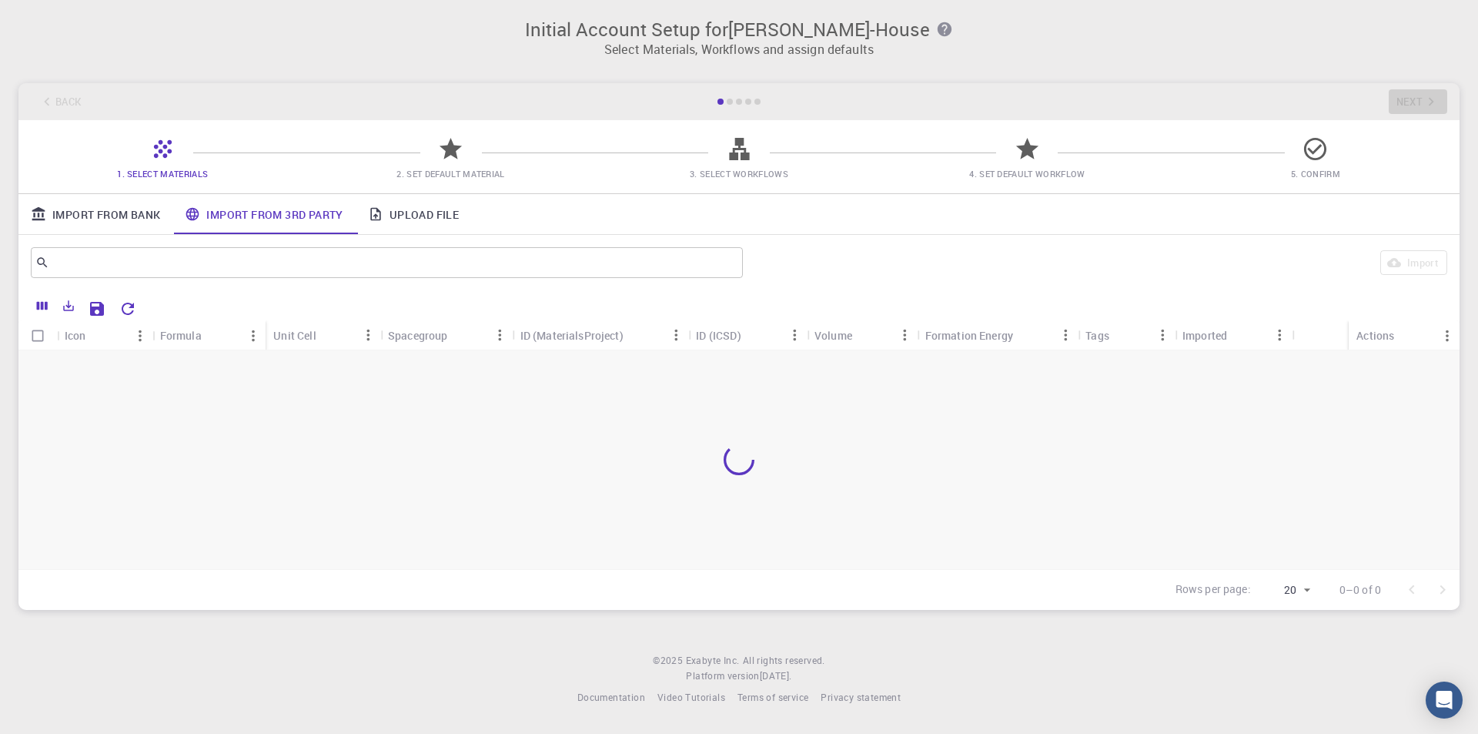
click at [118, 218] on link "Import From Bank" at bounding box center [95, 214] width 154 height 40
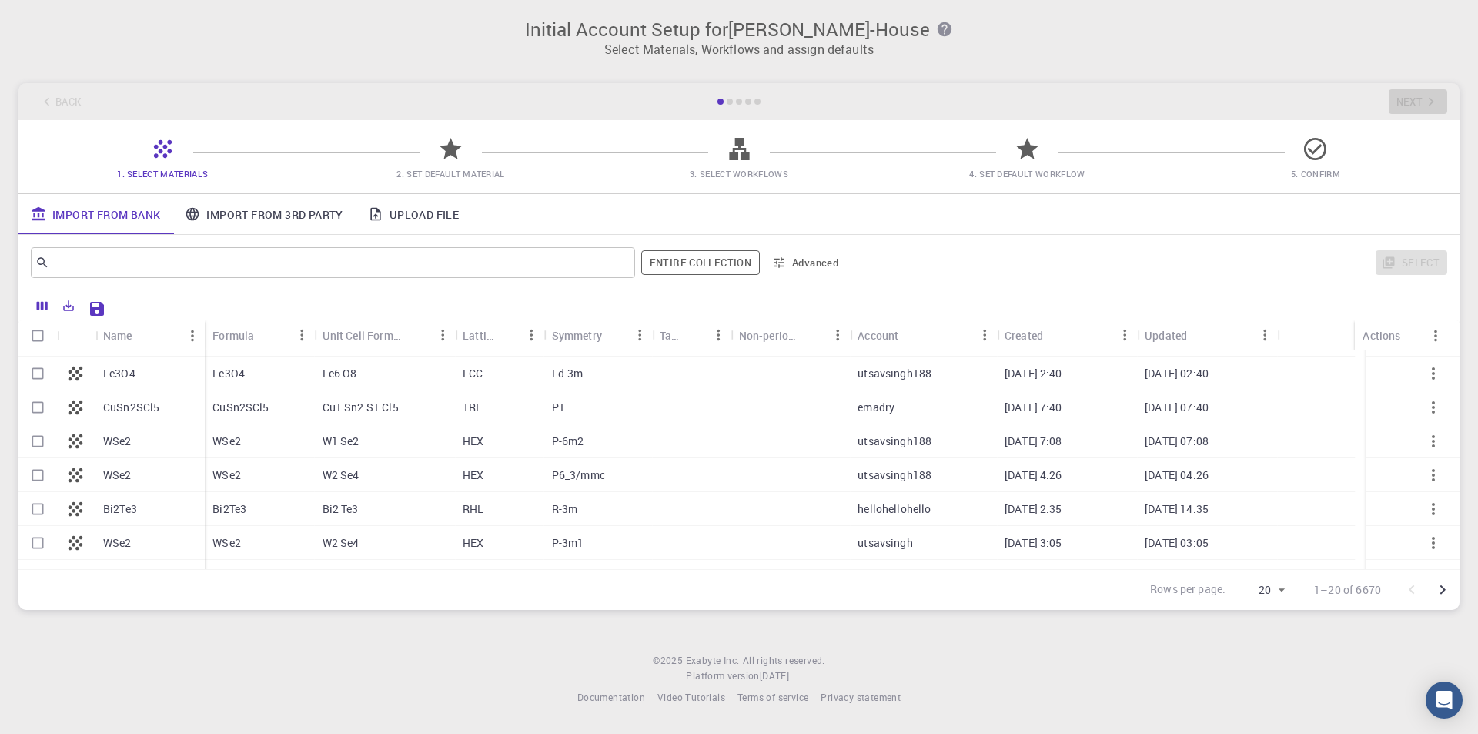
scroll to position [228, 0]
click at [572, 480] on p "P6_3/mmc" at bounding box center [578, 477] width 53 height 15
checkbox input "true"
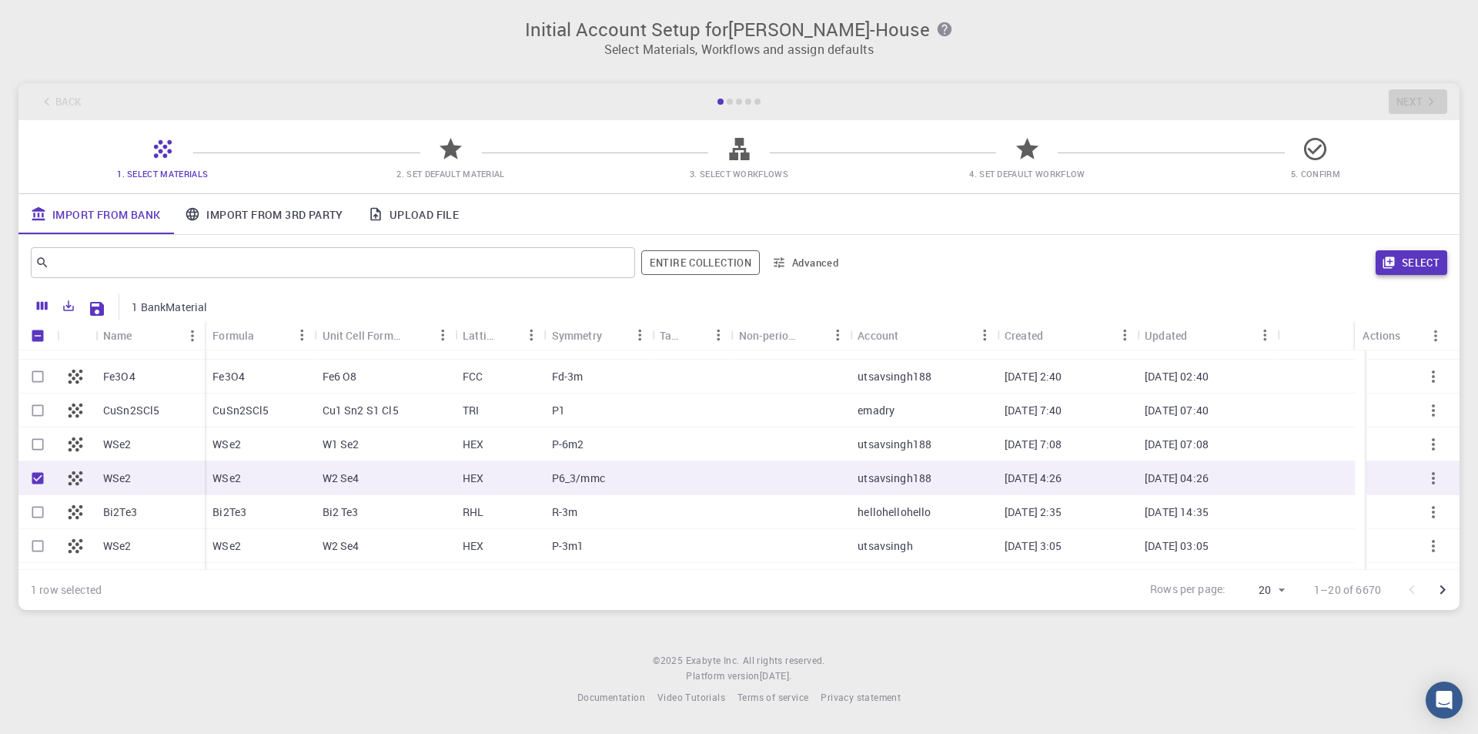
click at [1417, 268] on button "Select" at bounding box center [1412, 262] width 72 height 25
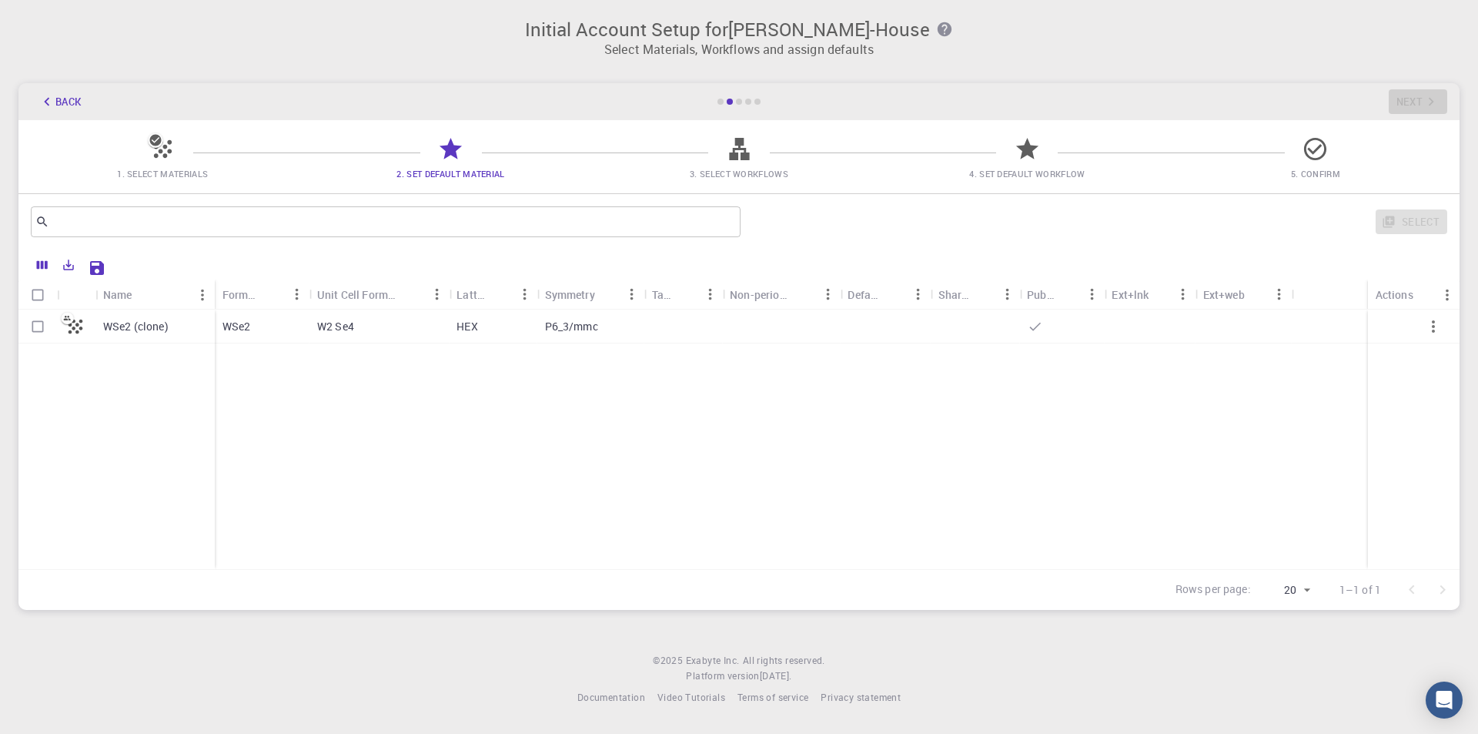
click at [472, 326] on p "HEX" at bounding box center [467, 326] width 21 height 15
checkbox input "true"
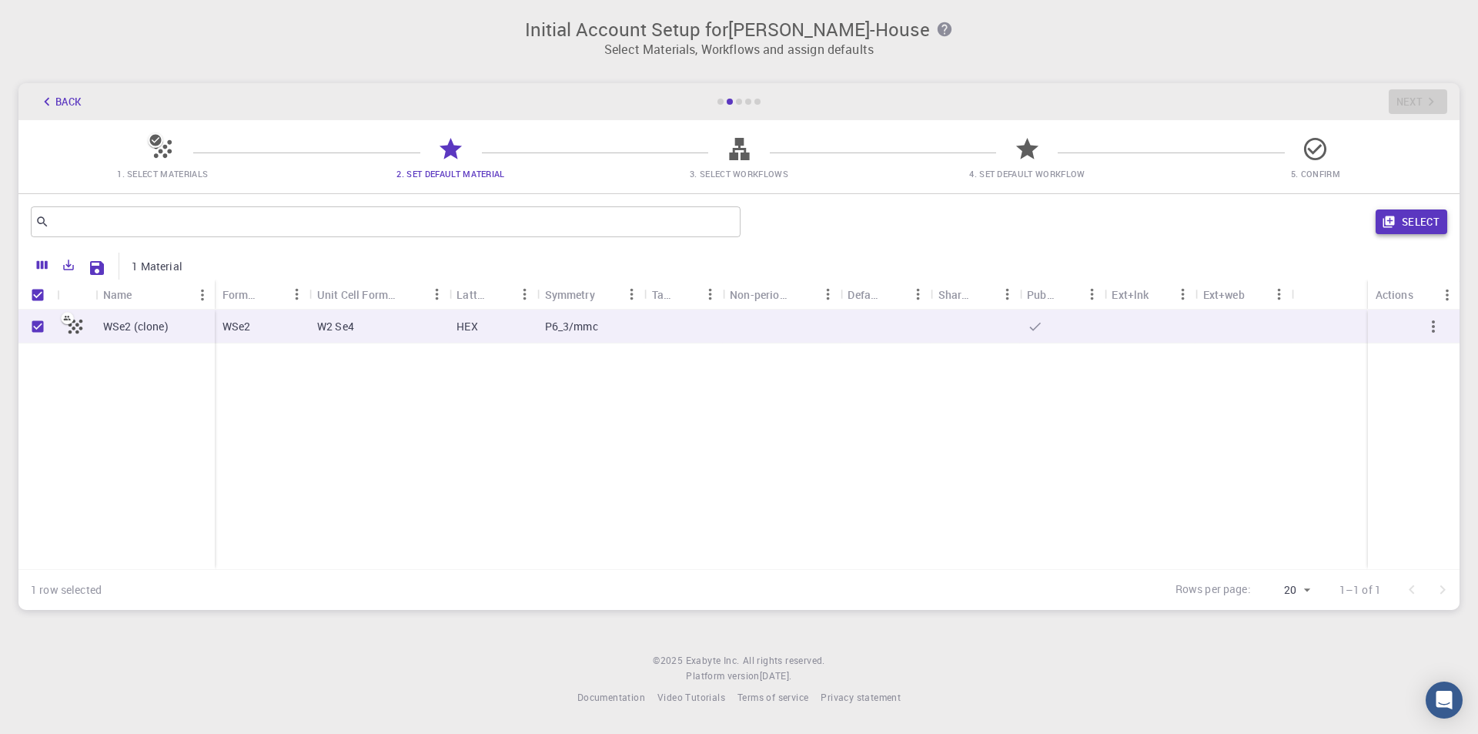
click at [1423, 227] on button "Select" at bounding box center [1412, 221] width 72 height 25
